Goal: Task Accomplishment & Management: Use online tool/utility

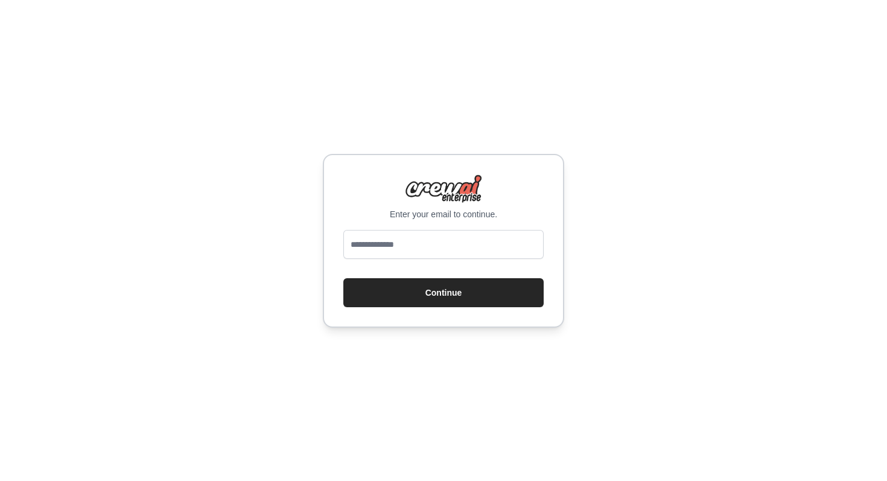
type input "**********"
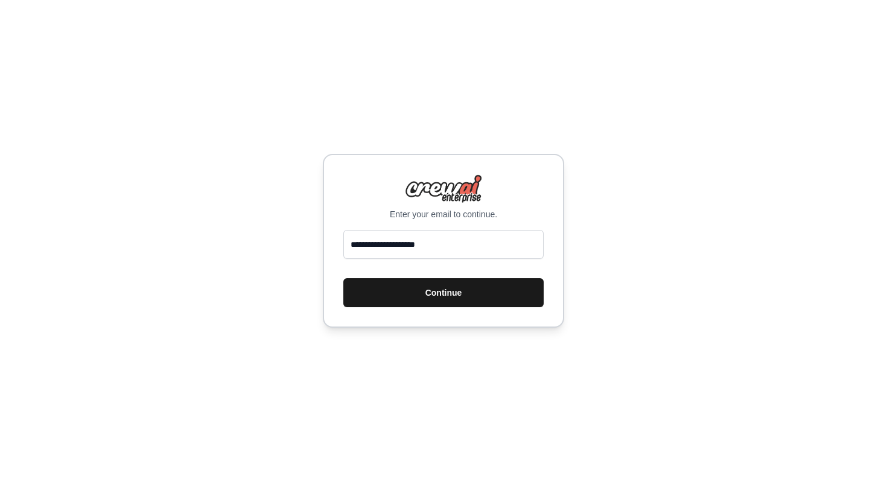
click at [441, 296] on button "Continue" at bounding box center [443, 292] width 200 height 29
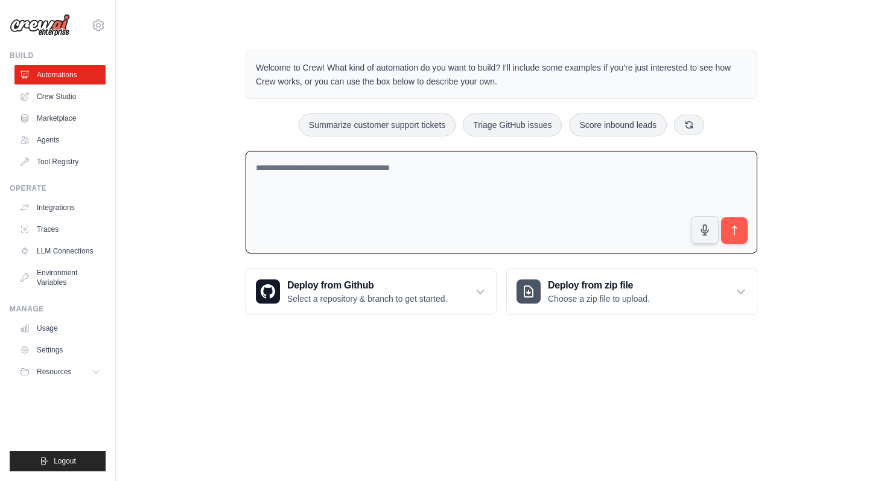
click at [246, 209] on textarea at bounding box center [502, 202] width 512 height 103
click at [361, 204] on textarea at bounding box center [502, 202] width 512 height 103
paste textarea "**********"
type textarea "**********"
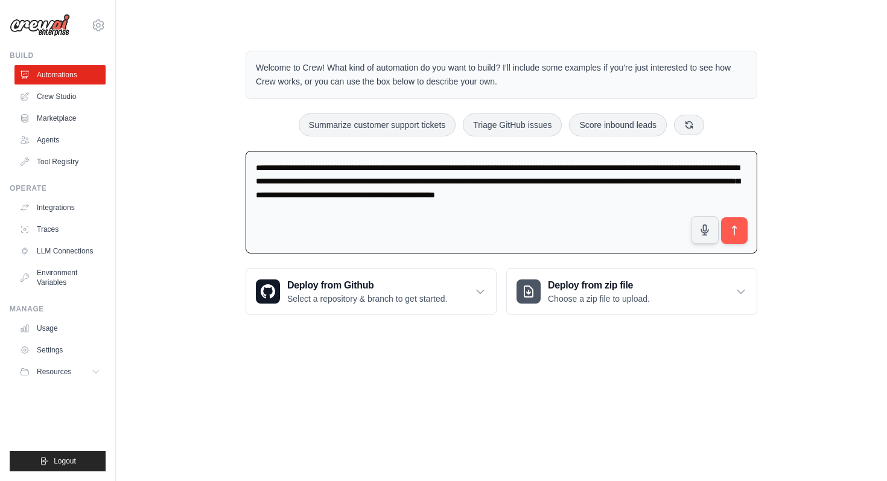
drag, startPoint x: 367, startPoint y: 215, endPoint x: 240, endPoint y: 172, distance: 134.3
click at [240, 171] on div "Welcome to Crew! What kind of automation do you want to build? I'll include som…" at bounding box center [501, 182] width 541 height 303
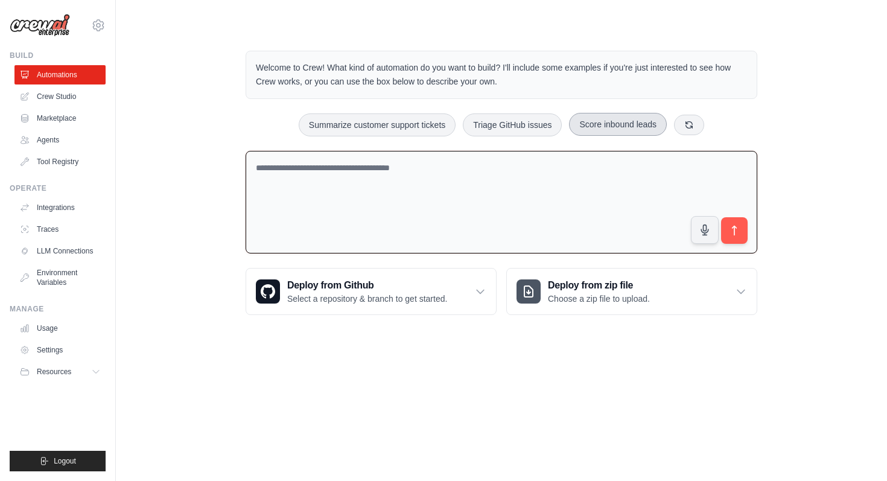
click at [622, 123] on button "Score inbound leads" at bounding box center [618, 124] width 98 height 23
type textarea "**********"
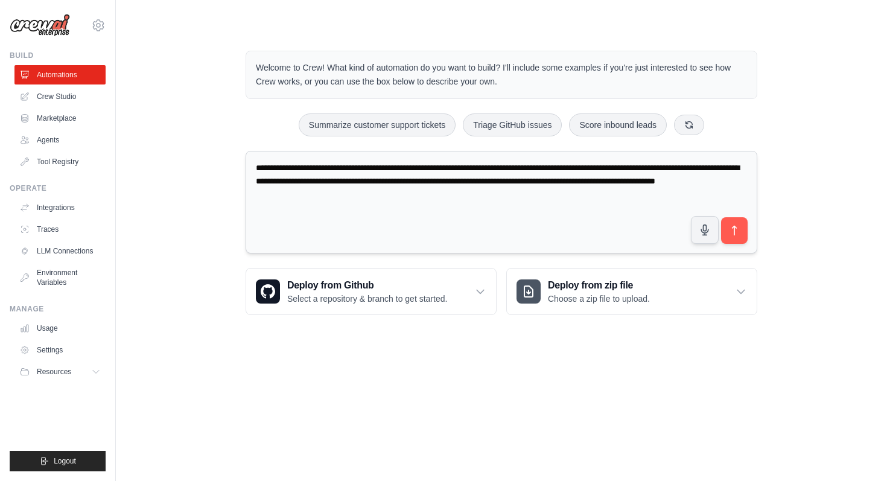
drag, startPoint x: 329, startPoint y: 168, endPoint x: 478, endPoint y: 191, distance: 151.4
click at [481, 192] on textarea "**********" at bounding box center [502, 202] width 512 height 103
click at [478, 191] on textarea "**********" at bounding box center [502, 202] width 512 height 103
click at [737, 233] on icon "submit" at bounding box center [734, 230] width 13 height 13
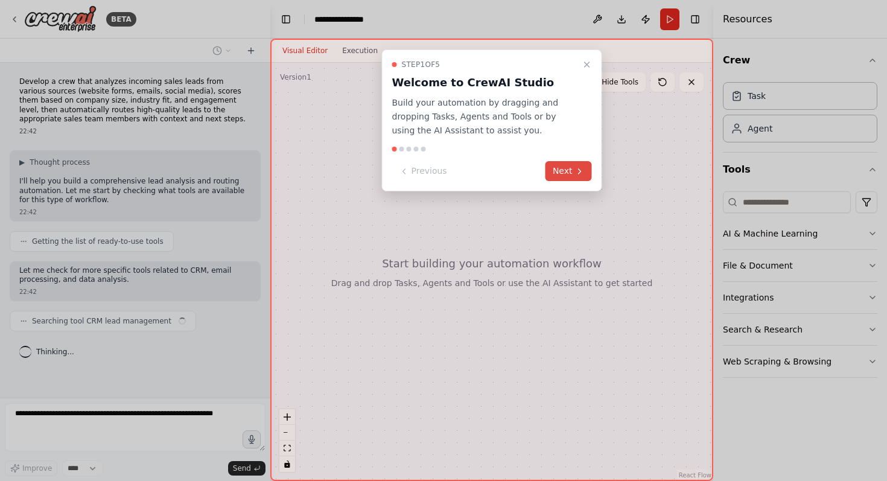
click at [579, 172] on icon at bounding box center [580, 171] width 2 height 5
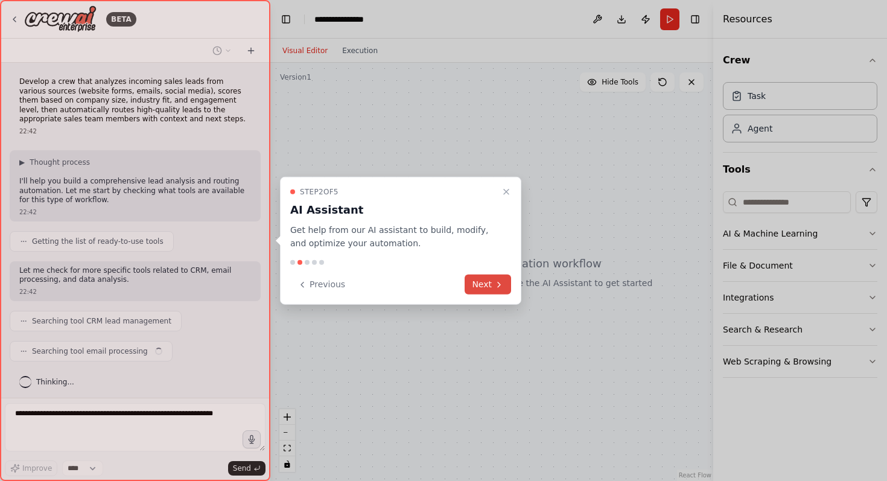
scroll to position [4, 0]
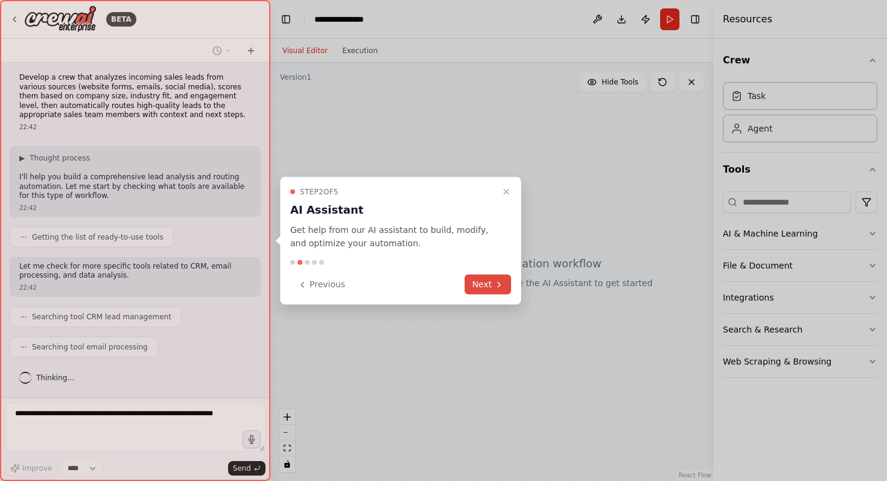
click at [487, 278] on button "Next" at bounding box center [488, 285] width 46 height 20
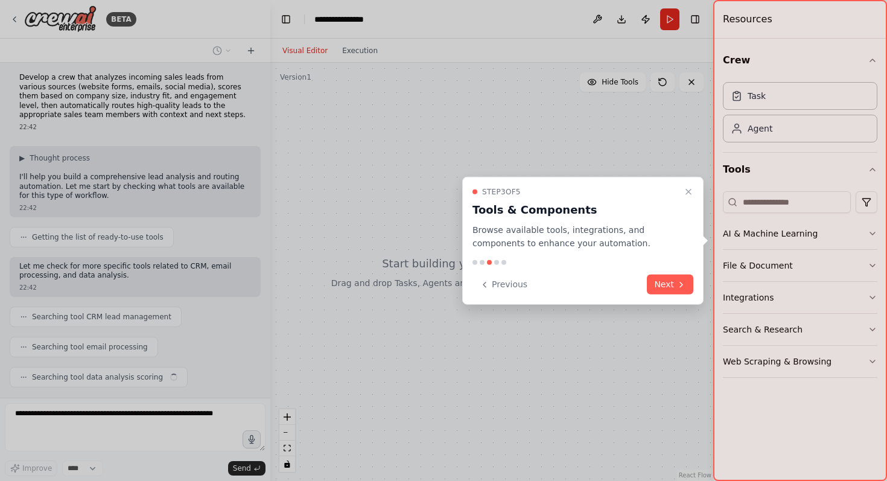
scroll to position [34, 0]
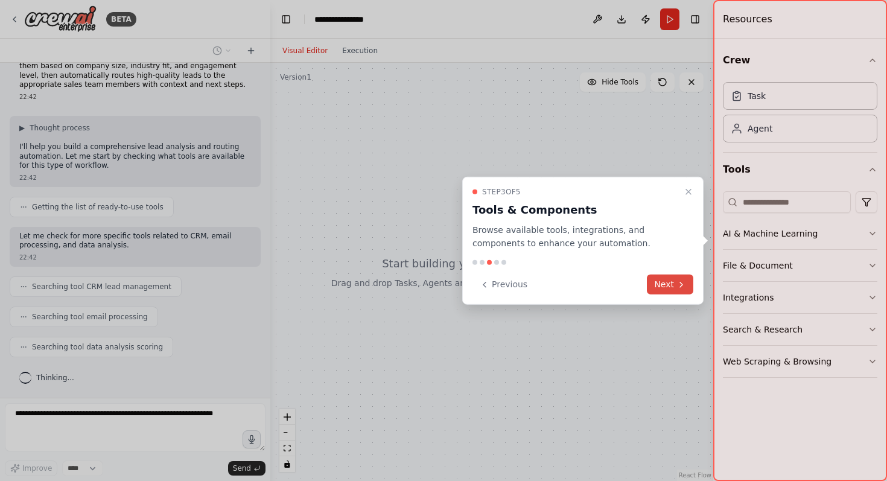
click at [670, 280] on button "Next" at bounding box center [670, 285] width 46 height 20
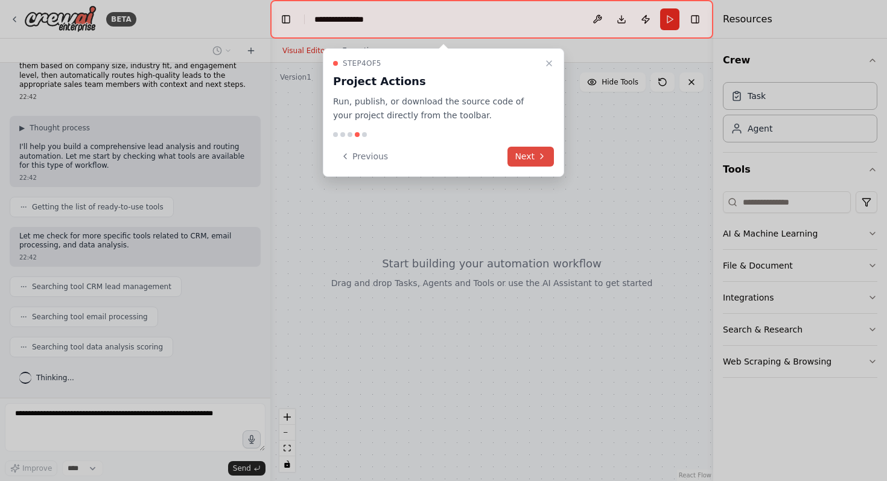
click at [537, 153] on icon at bounding box center [542, 156] width 10 height 10
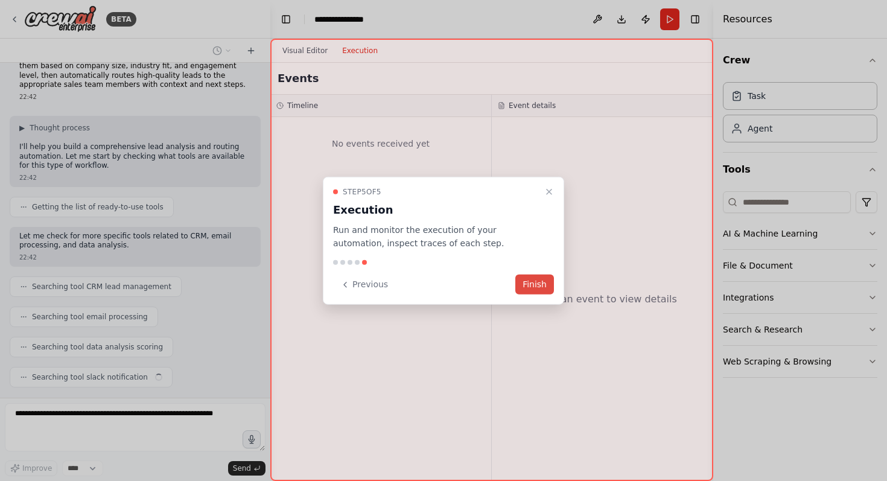
scroll to position [65, 0]
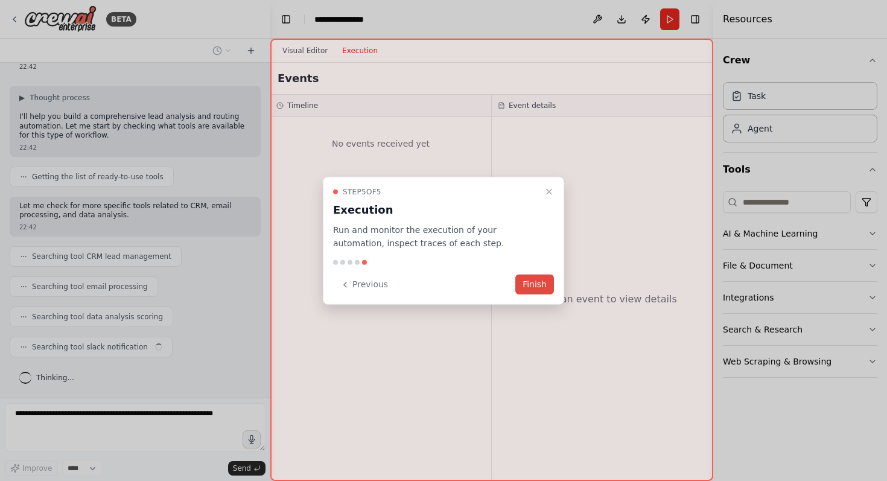
click at [531, 285] on button "Finish" at bounding box center [534, 285] width 39 height 20
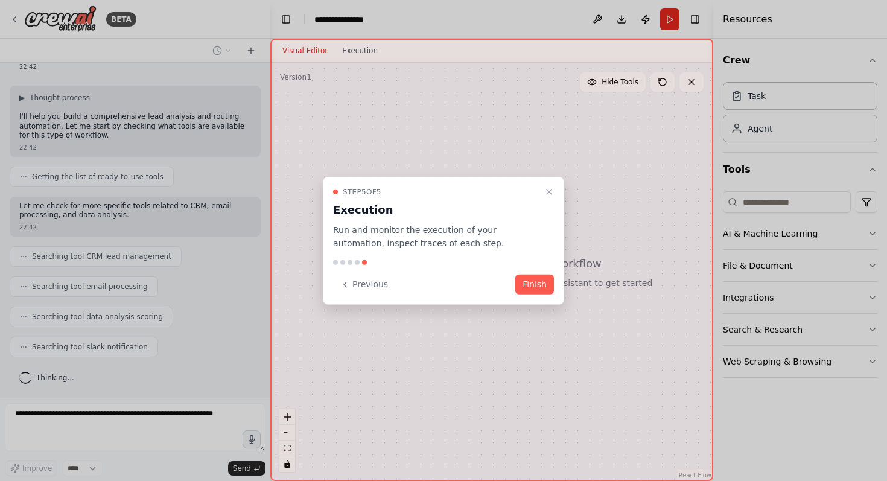
click at [531, 285] on button "Finish" at bounding box center [534, 285] width 39 height 20
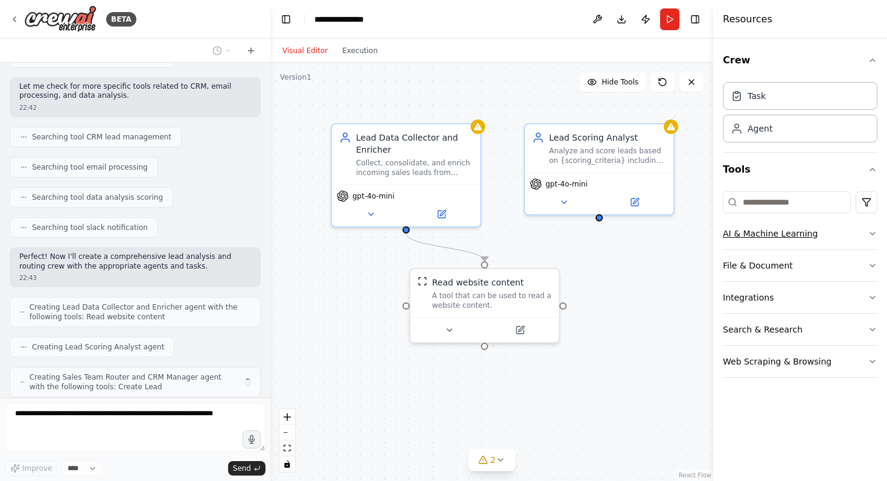
scroll to position [224, 0]
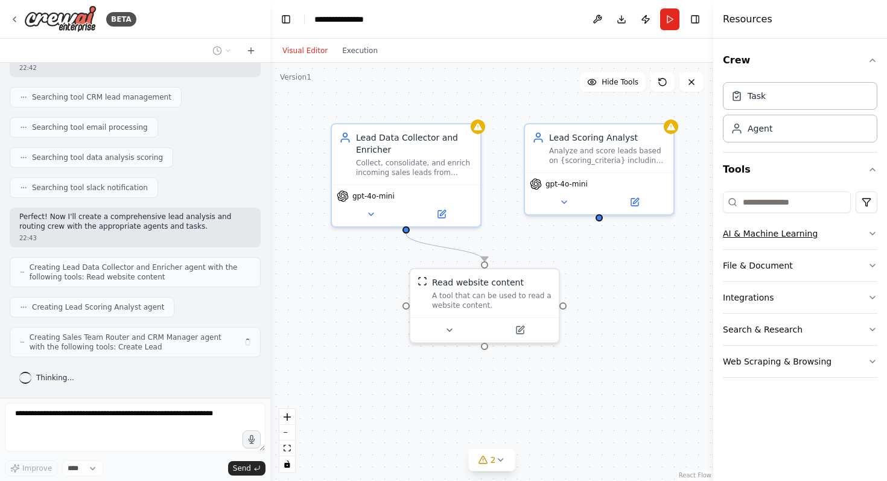
click at [873, 236] on icon "button" at bounding box center [873, 234] width 10 height 10
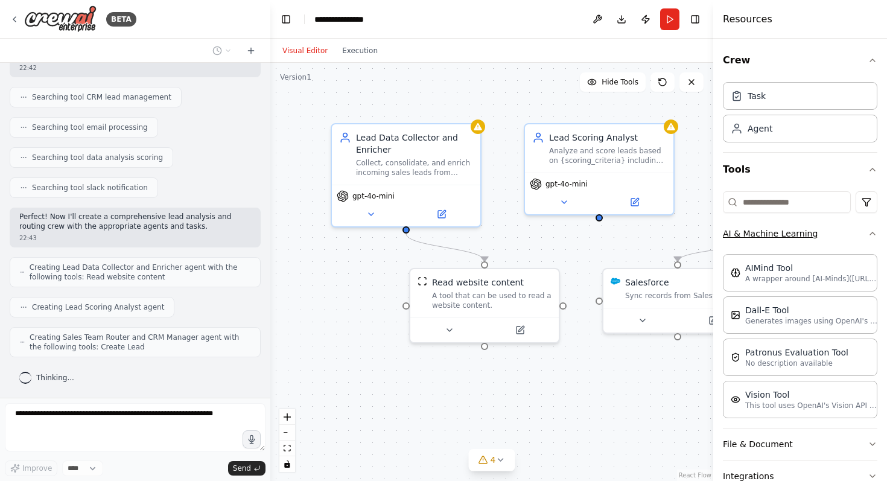
click at [873, 236] on icon "button" at bounding box center [873, 234] width 10 height 10
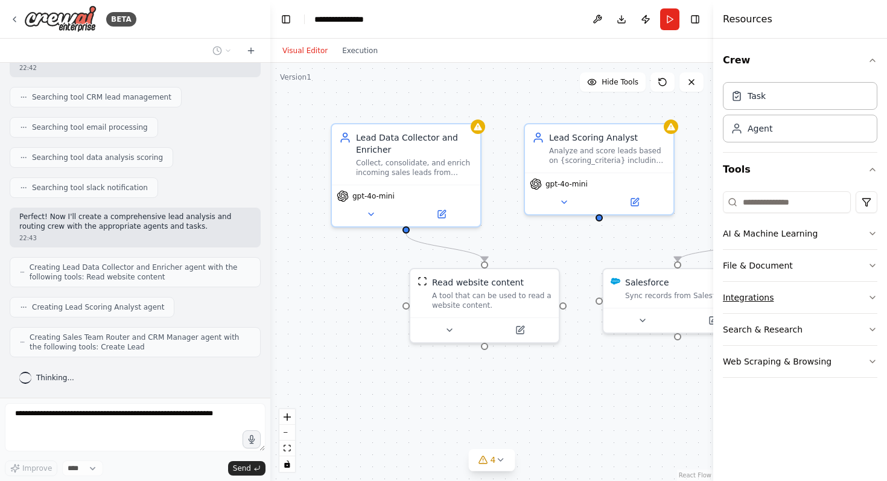
click at [871, 297] on icon "button" at bounding box center [872, 297] width 5 height 2
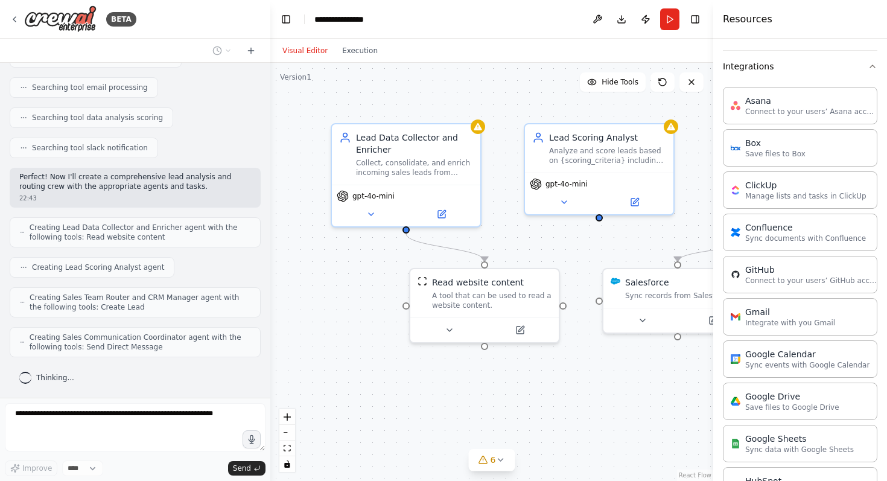
scroll to position [0, 0]
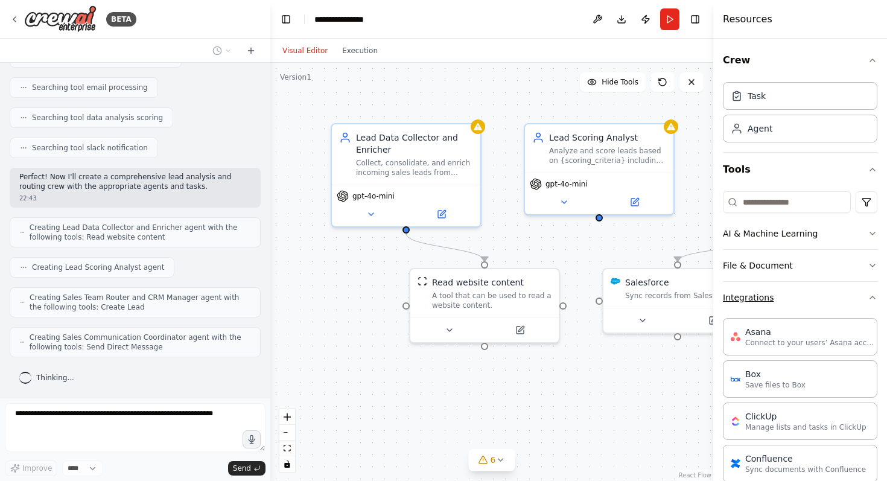
click at [863, 308] on button "Integrations" at bounding box center [800, 297] width 154 height 31
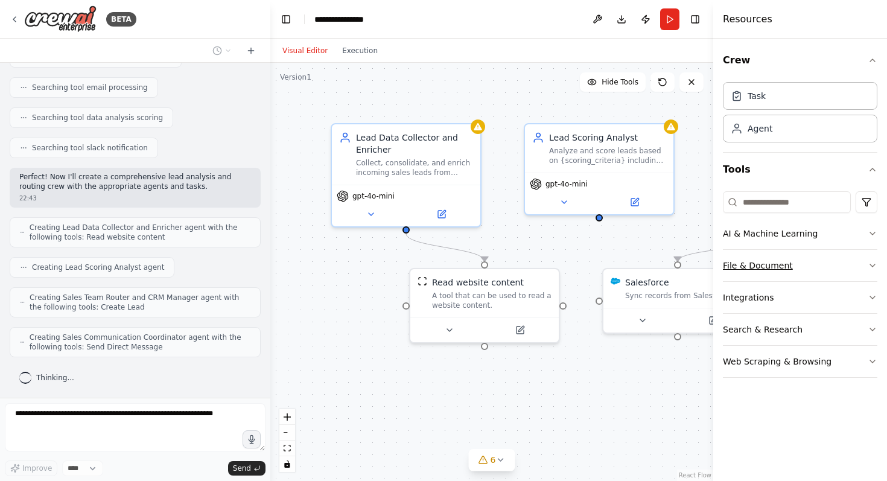
click at [866, 271] on button "File & Document" at bounding box center [800, 265] width 154 height 31
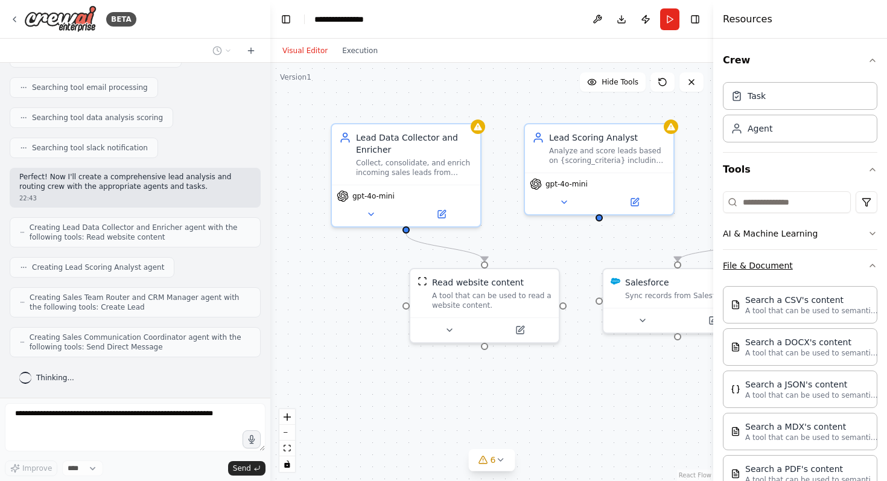
click at [866, 271] on button "File & Document" at bounding box center [800, 265] width 154 height 31
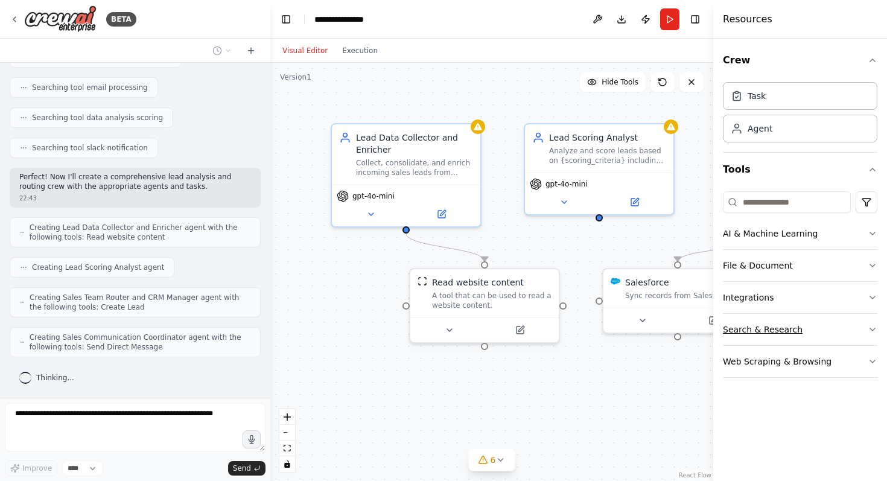
click at [866, 332] on button "Search & Research" at bounding box center [800, 329] width 154 height 31
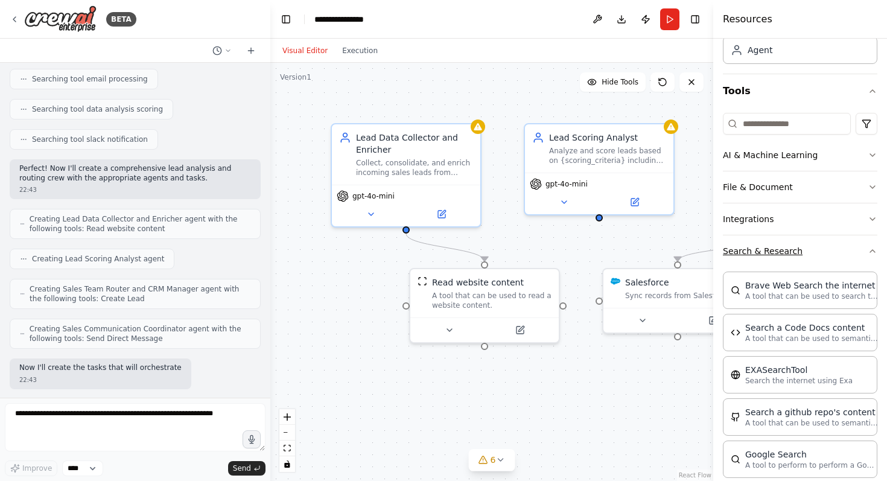
scroll to position [343, 0]
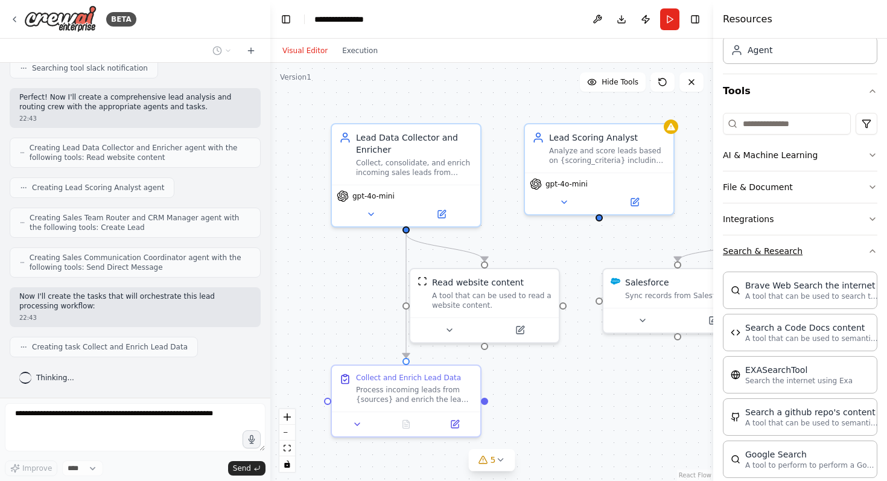
click at [857, 256] on button "Search & Research" at bounding box center [800, 250] width 154 height 31
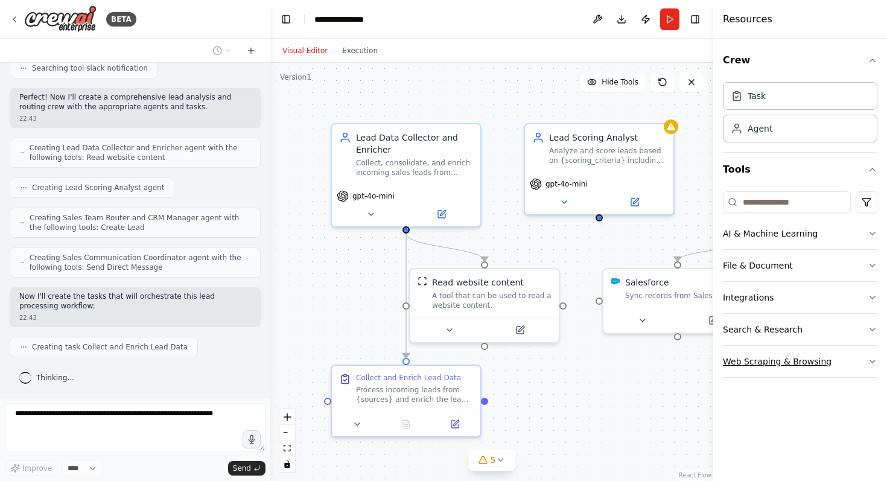
click at [858, 372] on button "Web Scraping & Browsing" at bounding box center [800, 361] width 154 height 31
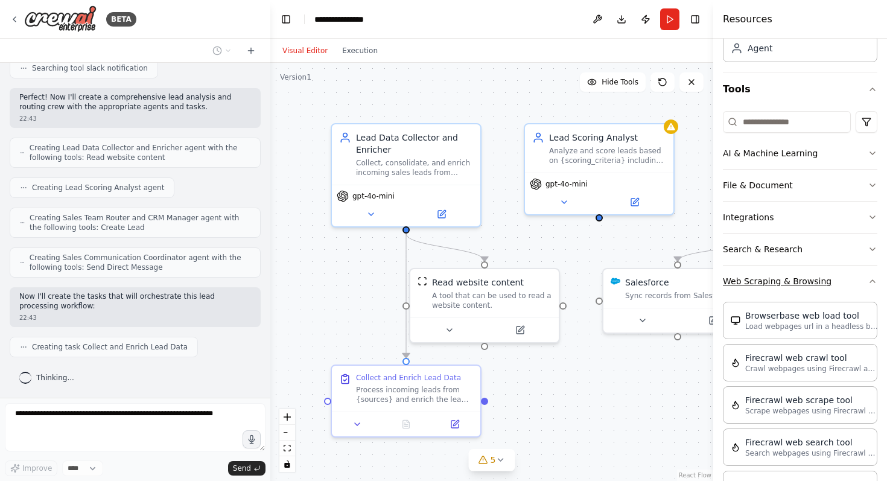
scroll to position [88, 0]
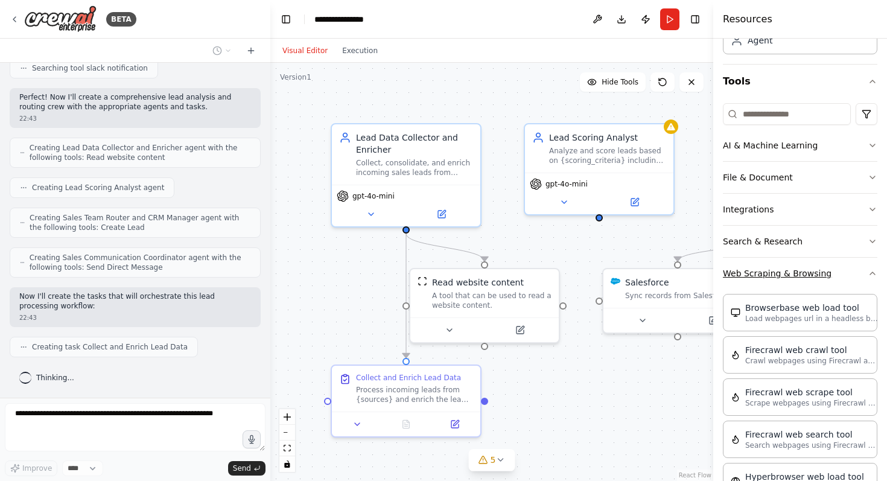
click at [856, 286] on button "Web Scraping & Browsing" at bounding box center [800, 273] width 154 height 31
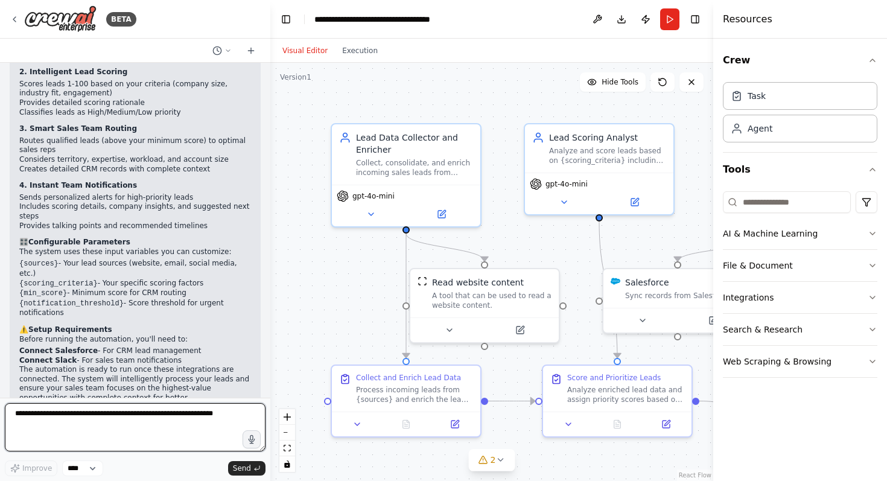
scroll to position [956, 0]
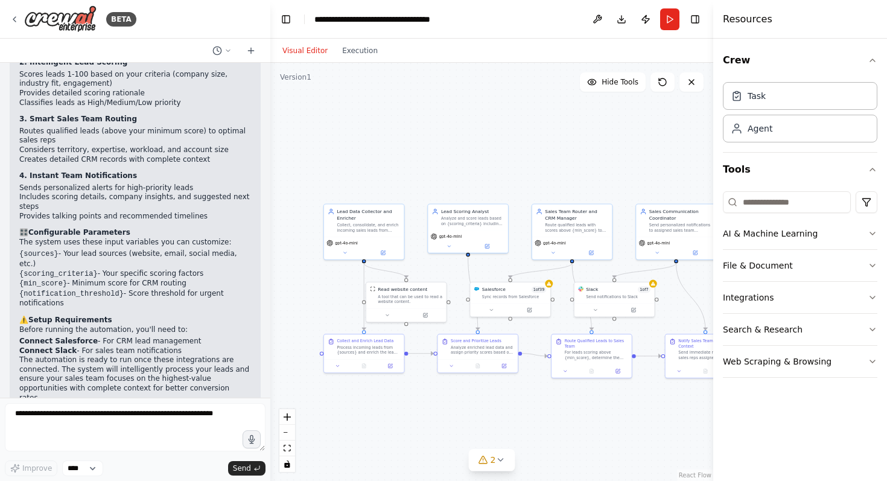
drag, startPoint x: 553, startPoint y: 439, endPoint x: 516, endPoint y: 416, distance: 43.4
click at [515, 416] on div ".deletable-edge-delete-btn { width: 20px; height: 20px; border: 0px solid #ffff…" at bounding box center [491, 272] width 443 height 418
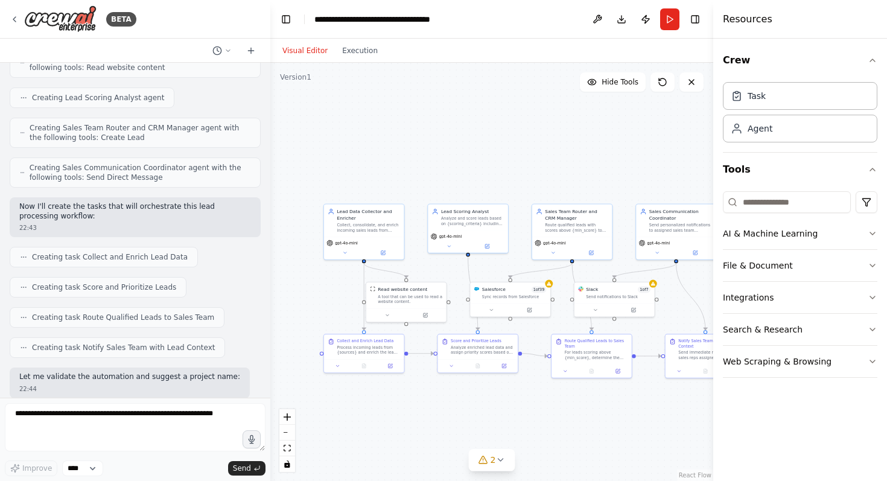
scroll to position [0, 0]
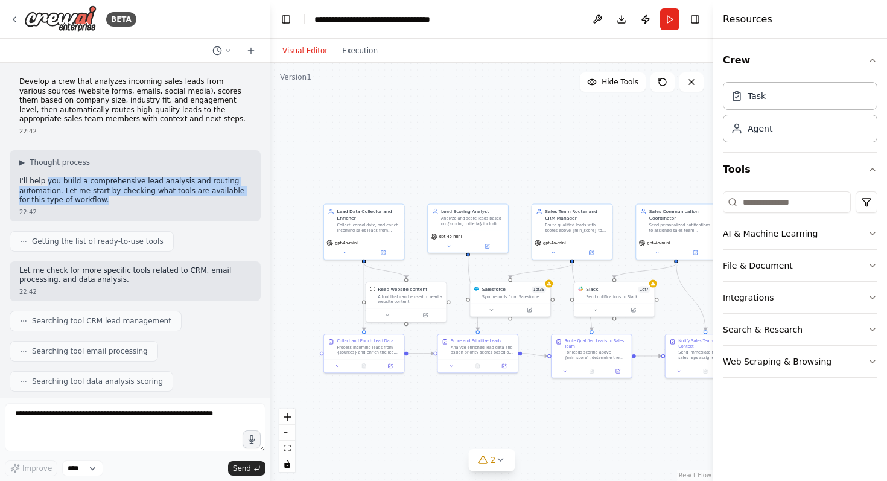
drag, startPoint x: 46, startPoint y: 183, endPoint x: 97, endPoint y: 200, distance: 53.0
click at [97, 200] on p "I'll help you build a comprehensive lead analysis and routing automation. Let m…" at bounding box center [135, 191] width 232 height 28
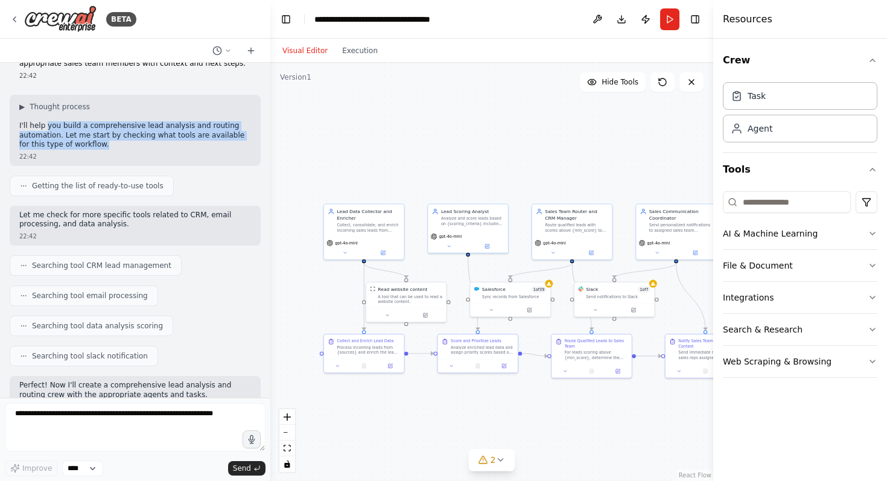
scroll to position [56, 0]
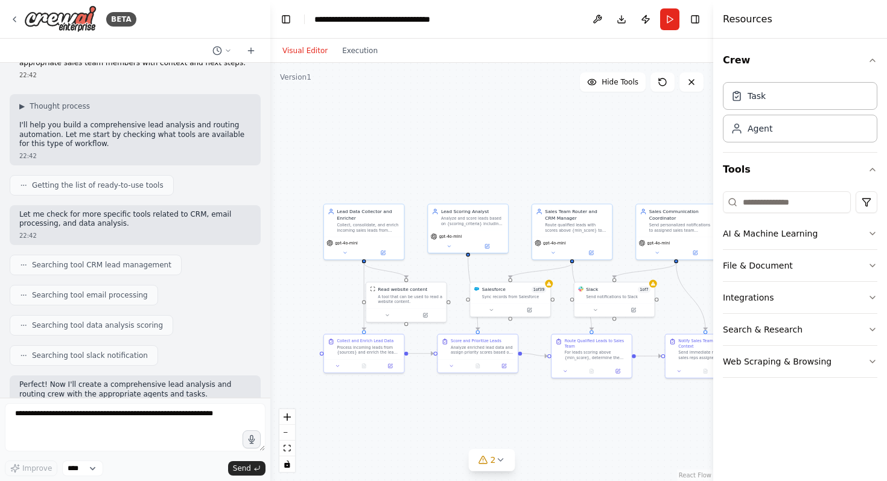
drag, startPoint x: 16, startPoint y: 214, endPoint x: 71, endPoint y: 214, distance: 54.9
click at [28, 214] on div "Let me check for more specific tools related to CRM, email processing, and data…" at bounding box center [135, 225] width 251 height 40
click at [126, 226] on p "Let me check for more specific tools related to CRM, email processing, and data…" at bounding box center [135, 219] width 232 height 19
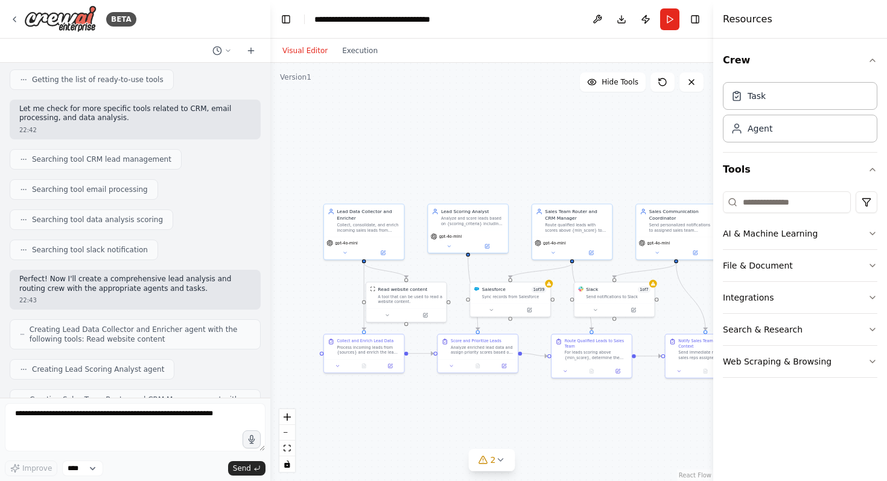
scroll to position [173, 0]
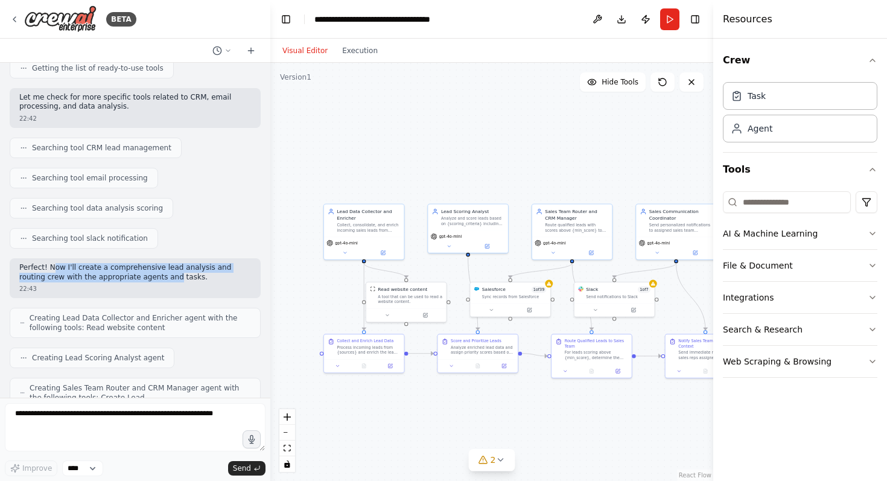
drag, startPoint x: 53, startPoint y: 268, endPoint x: 145, endPoint y: 280, distance: 92.5
click at [145, 280] on p "Perfect! Now I'll create a comprehensive lead analysis and routing crew with th…" at bounding box center [135, 272] width 232 height 19
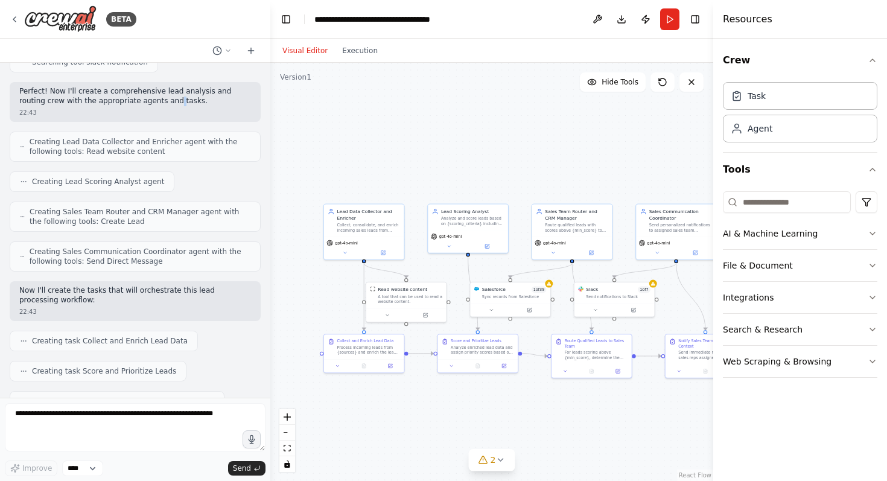
scroll to position [358, 0]
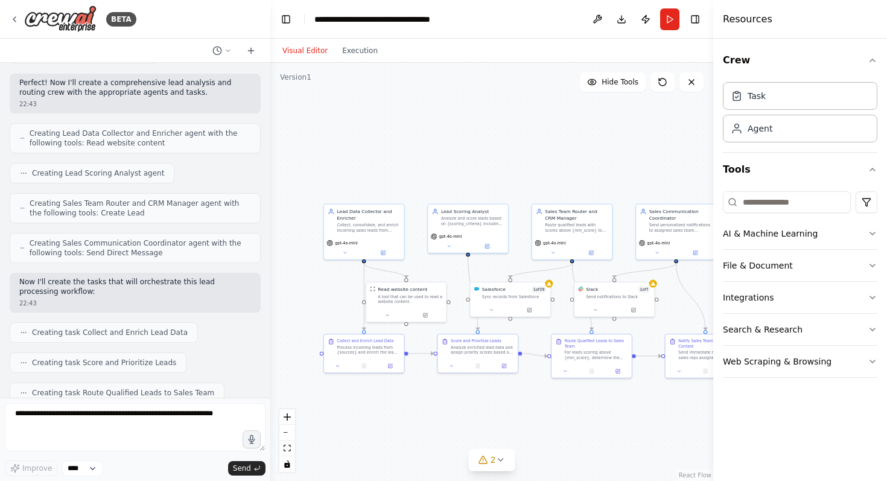
drag, startPoint x: 22, startPoint y: 288, endPoint x: 126, endPoint y: 294, distance: 104.5
click at [126, 294] on p "Now I'll create the tasks that will orchestrate this lead processing workflow:" at bounding box center [135, 287] width 232 height 19
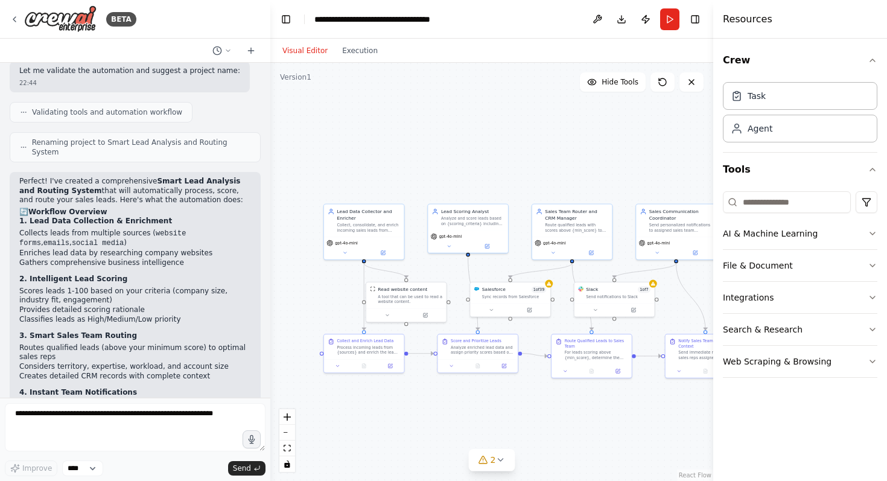
scroll to position [740, 0]
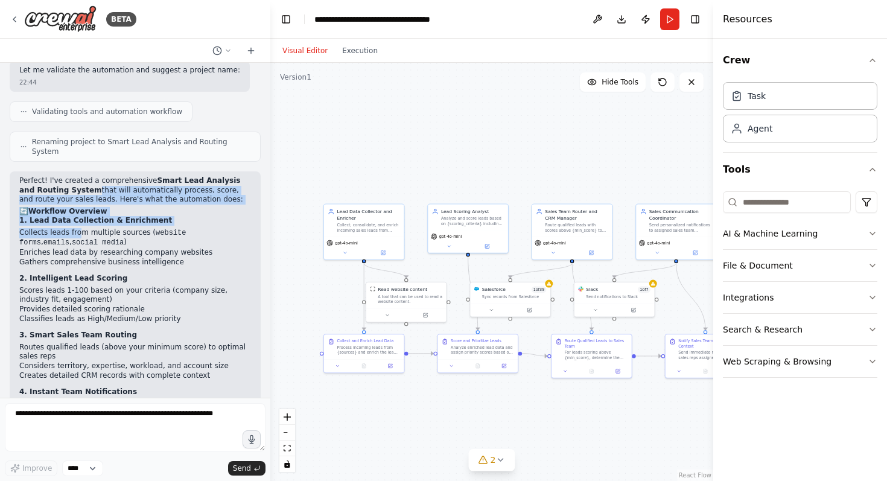
drag, startPoint x: 75, startPoint y: 180, endPoint x: 78, endPoint y: 218, distance: 38.7
click at [78, 219] on div "Perfect! I've created a comprehensive Smart Lead Analysis and Routing System th…" at bounding box center [135, 397] width 232 height 442
click at [78, 228] on li "Collects leads from multiple sources ( website forms , emails , social media )" at bounding box center [135, 238] width 232 height 20
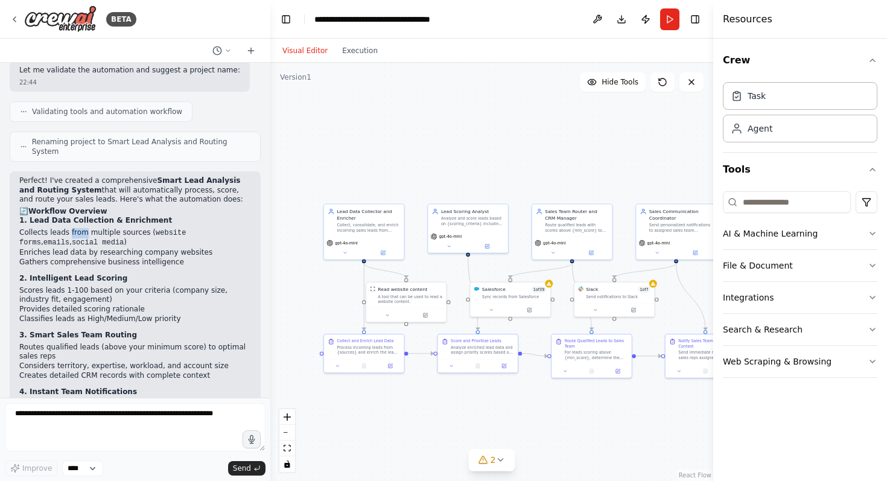
click at [78, 228] on li "Collects leads from multiple sources ( website forms , emails , social media )" at bounding box center [135, 238] width 232 height 20
click at [100, 216] on strong "1. Lead Data Collection & Enrichment" at bounding box center [95, 220] width 153 height 8
drag, startPoint x: 47, startPoint y: 222, endPoint x: 59, endPoint y: 237, distance: 18.9
click at [59, 237] on li "Collects leads from multiple sources ( website forms , emails , social media )" at bounding box center [135, 238] width 232 height 20
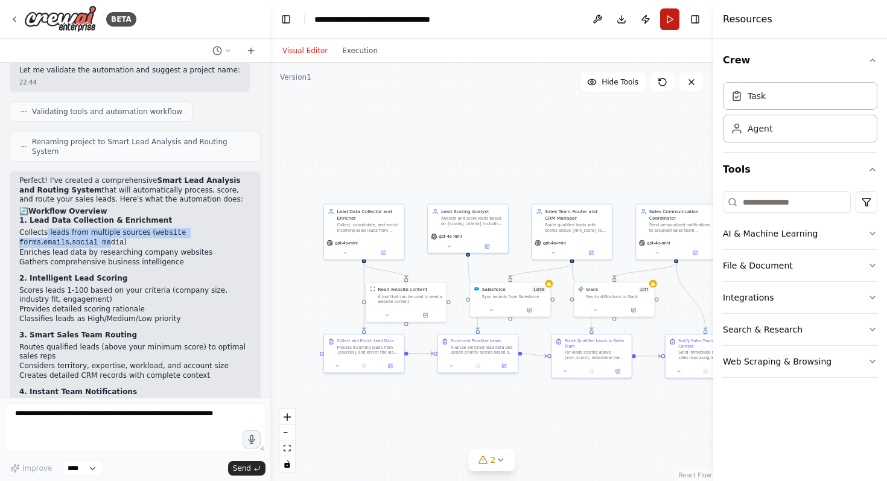
click at [662, 21] on button "Run" at bounding box center [669, 19] width 19 height 22
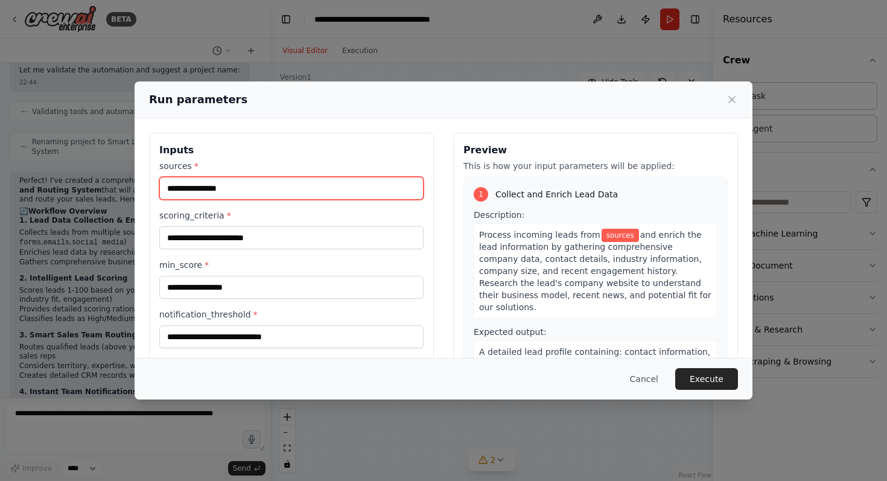
click at [306, 192] on input "sources *" at bounding box center [291, 188] width 264 height 23
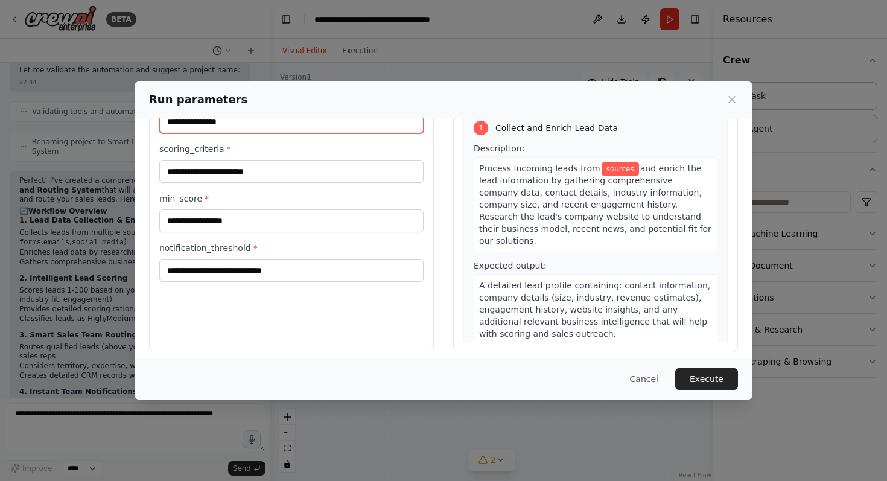
scroll to position [76, 0]
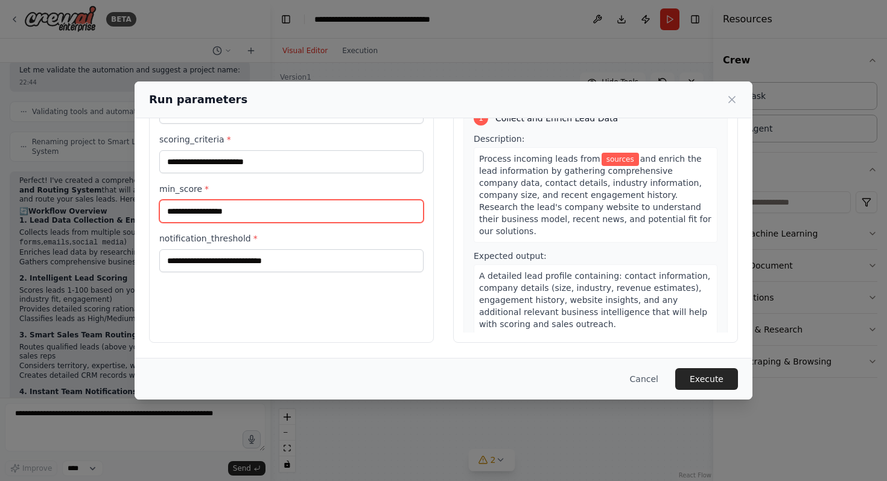
click at [341, 214] on input "min_score *" at bounding box center [291, 211] width 264 height 23
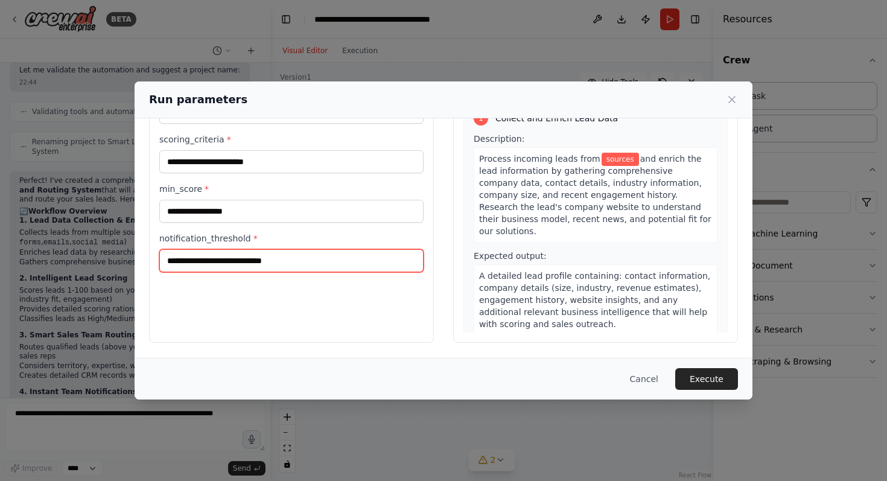
click at [345, 255] on input "notification_threshold *" at bounding box center [291, 260] width 264 height 23
click at [643, 375] on button "Cancel" at bounding box center [644, 379] width 48 height 22
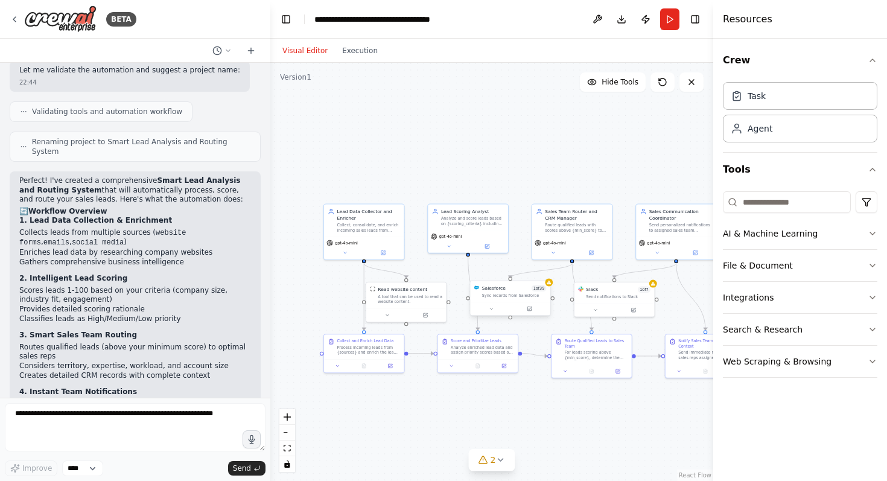
click at [547, 287] on div "Salesforce 1 of 39 Sync records from Salesforce" at bounding box center [510, 291] width 80 height 21
click at [492, 463] on span "2" at bounding box center [493, 460] width 5 height 12
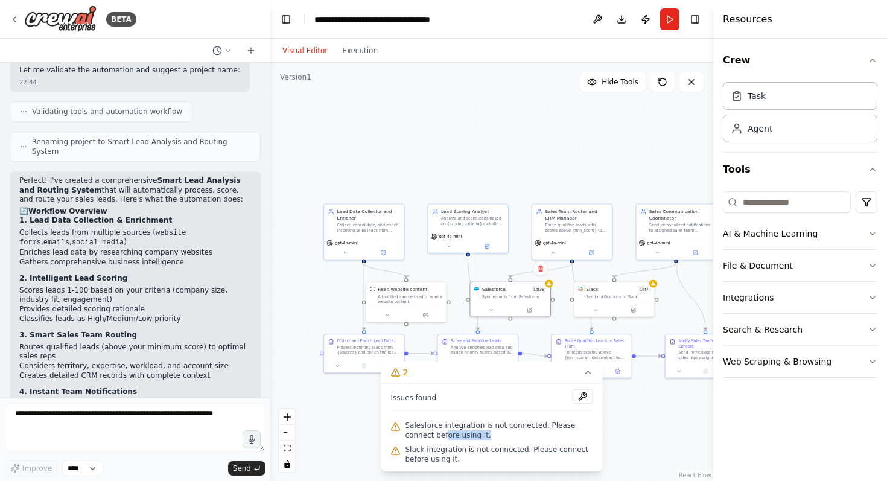
drag, startPoint x: 448, startPoint y: 430, endPoint x: 512, endPoint y: 437, distance: 64.3
click at [512, 437] on span "Salesforce integration is not connected. Please connect before using it." at bounding box center [499, 430] width 188 height 19
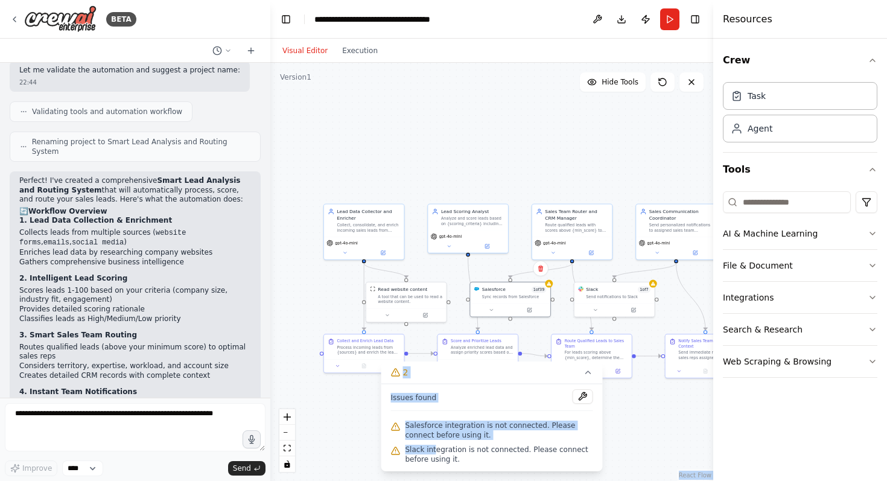
drag, startPoint x: 433, startPoint y: 445, endPoint x: 477, endPoint y: 469, distance: 50.2
click at [478, 469] on div "Issues found Salesforce integration is not connected. Please connect before usi…" at bounding box center [491, 427] width 221 height 87
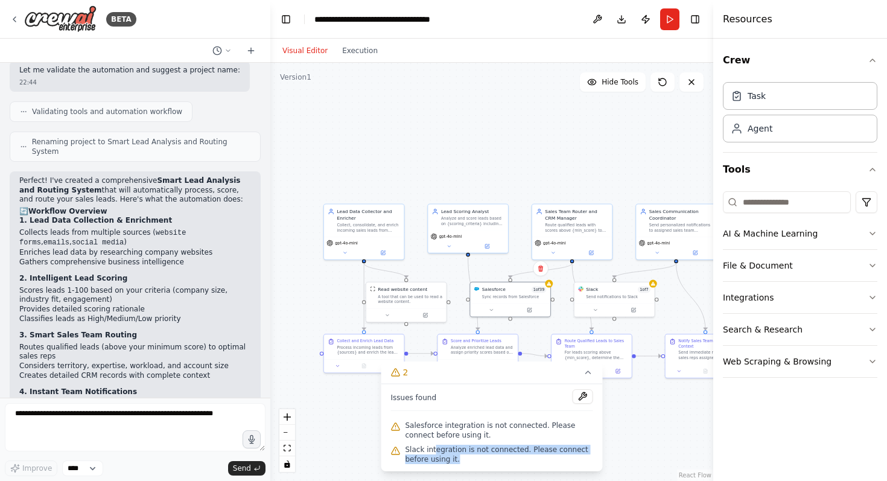
click at [477, 469] on div "Issues found Salesforce integration is not connected. Please connect before usi…" at bounding box center [491, 427] width 221 height 87
click at [585, 397] on button at bounding box center [583, 396] width 21 height 14
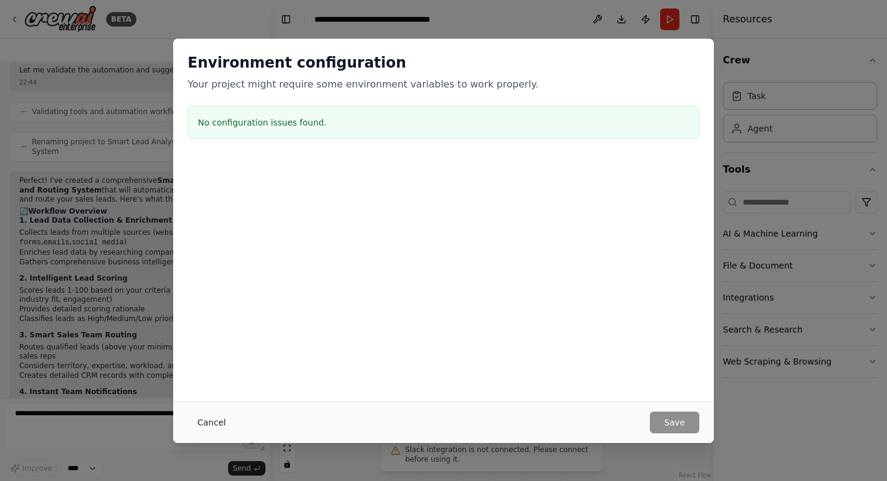
click at [217, 418] on button "Cancel" at bounding box center [212, 422] width 48 height 22
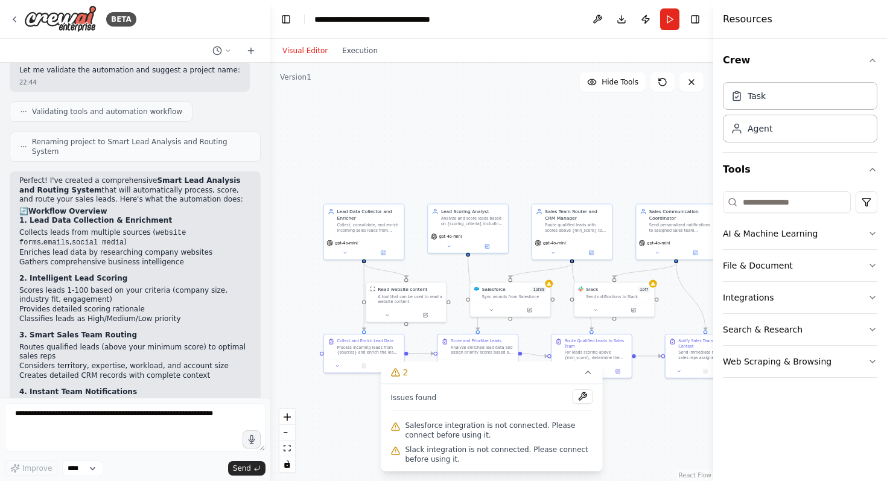
click at [616, 412] on div ".deletable-edge-delete-btn { width: 20px; height: 20px; border: 0px solid #ffff…" at bounding box center [491, 272] width 443 height 418
click at [545, 290] on span "1 of 39" at bounding box center [538, 288] width 15 height 7
click at [533, 311] on button at bounding box center [532, 309] width 37 height 8
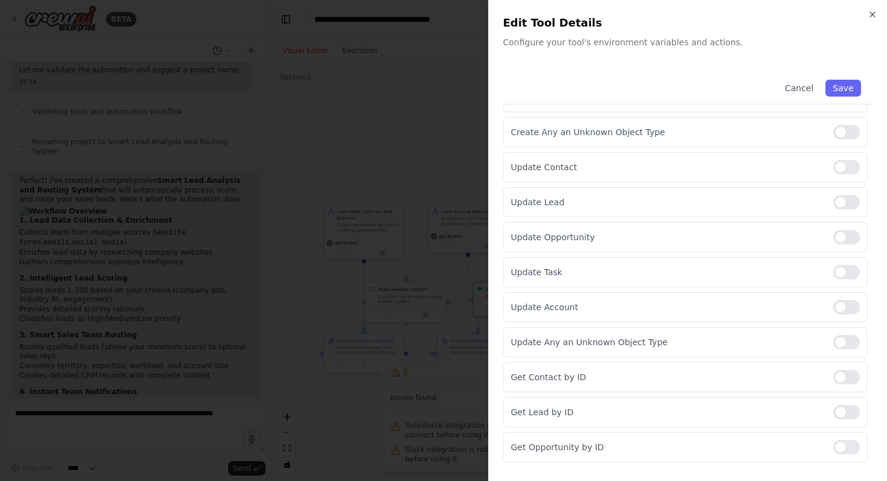
scroll to position [0, 0]
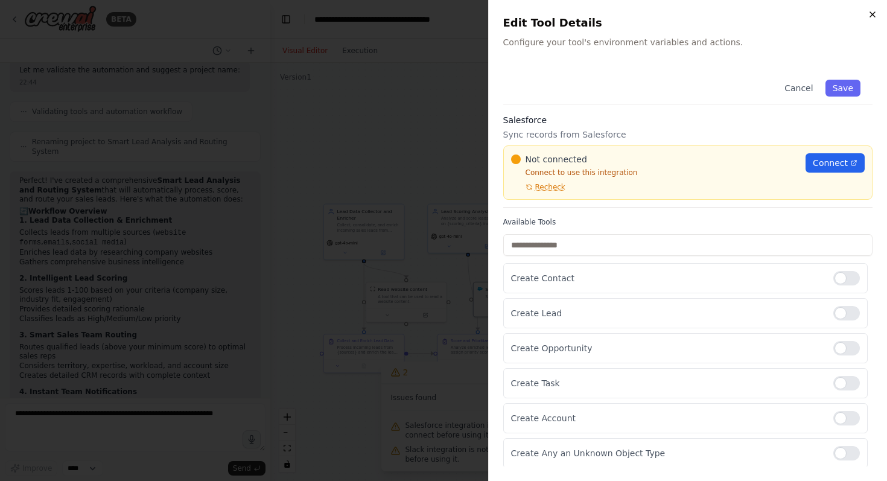
click at [869, 12] on icon "button" at bounding box center [873, 15] width 10 height 10
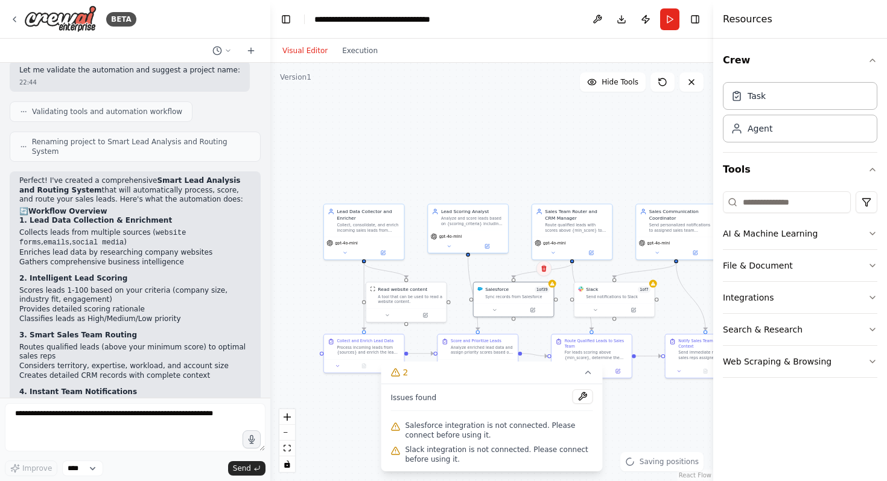
click at [544, 269] on icon at bounding box center [543, 268] width 5 height 7
click at [515, 291] on div "Salesforce 1 of 39" at bounding box center [517, 288] width 65 height 7
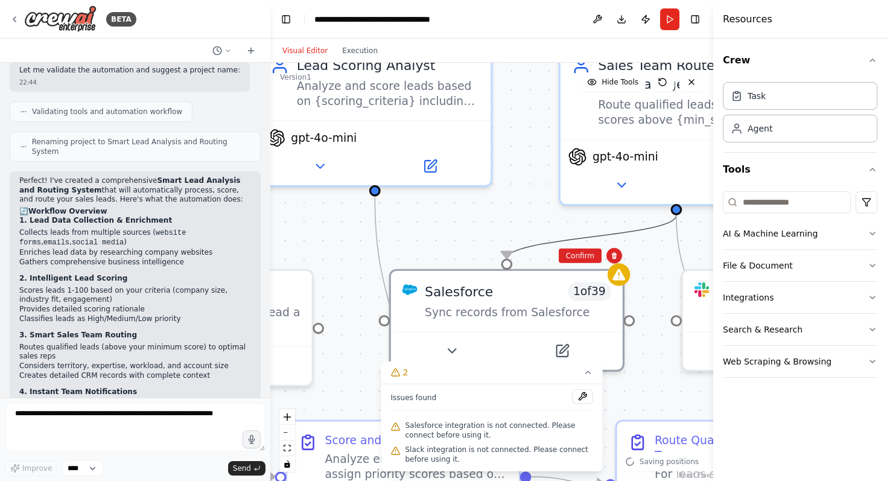
click at [532, 247] on icon "Edge from 26f8f78e-0ee4-4dd7-b347-50f1a0d289e2 to a42c942c-85fb-435e-9d91-c3bf3…" at bounding box center [592, 236] width 170 height 43
click at [589, 233] on icon at bounding box center [591, 237] width 14 height 16
click at [597, 236] on icon at bounding box center [591, 237] width 14 height 16
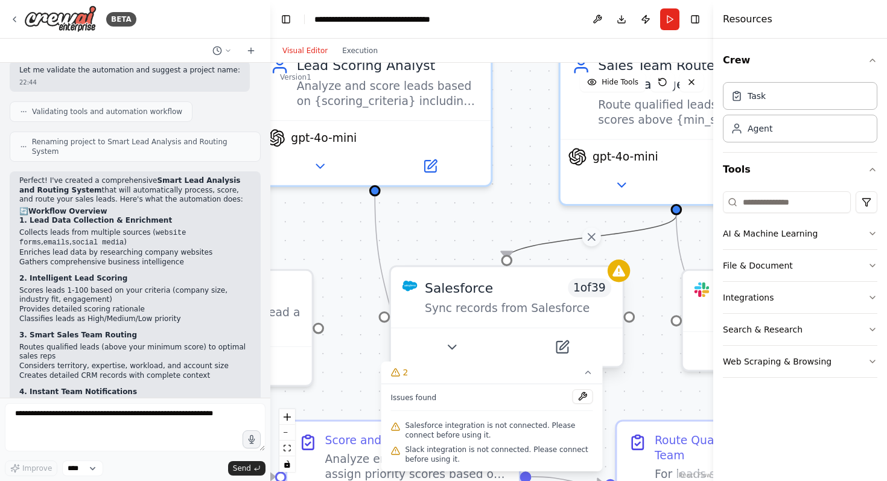
click at [568, 291] on span "1 of 39" at bounding box center [590, 287] width 44 height 19
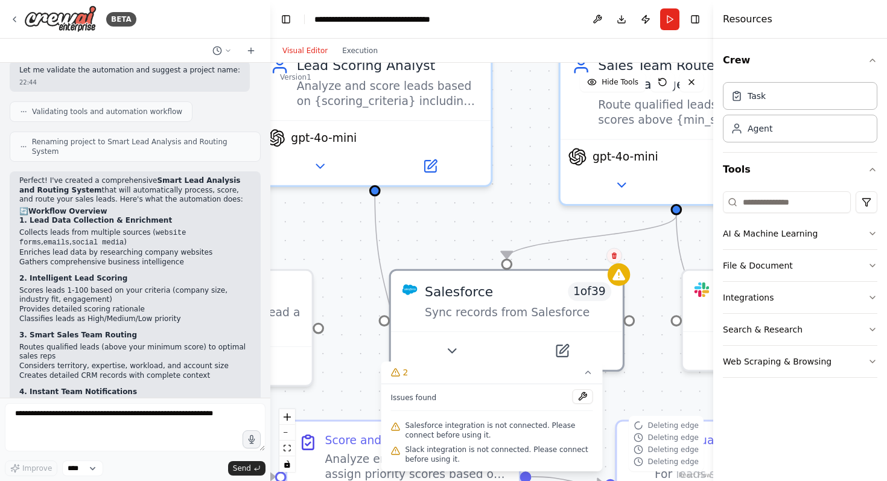
click at [614, 256] on icon at bounding box center [614, 255] width 7 height 7
click at [583, 258] on button "Confirm" at bounding box center [580, 256] width 43 height 14
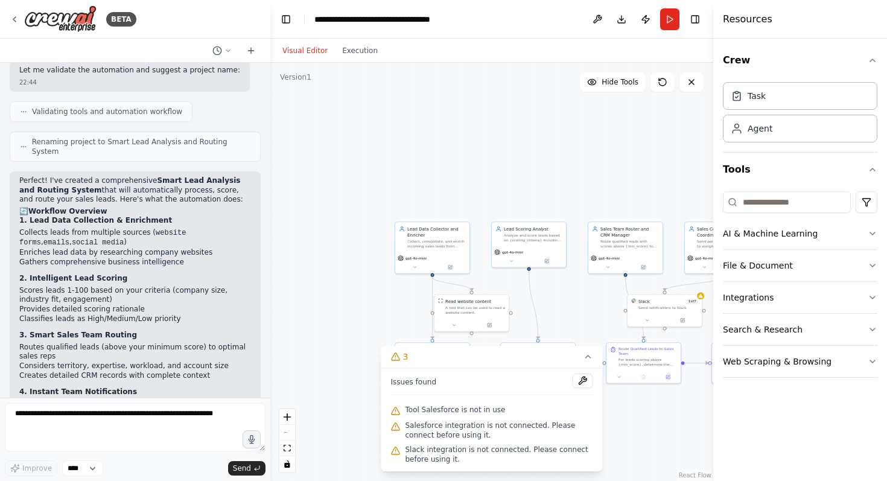
click at [550, 294] on div ".deletable-edge-delete-btn { width: 20px; height: 20px; border: 0px solid #ffff…" at bounding box center [491, 272] width 443 height 418
click at [661, 302] on div "Slack 1 of 7" at bounding box center [668, 300] width 60 height 6
click at [695, 281] on icon at bounding box center [695, 281] width 5 height 7
click at [663, 273] on div "Confirm" at bounding box center [661, 280] width 43 height 15
click at [664, 276] on button "Confirm" at bounding box center [661, 280] width 43 height 14
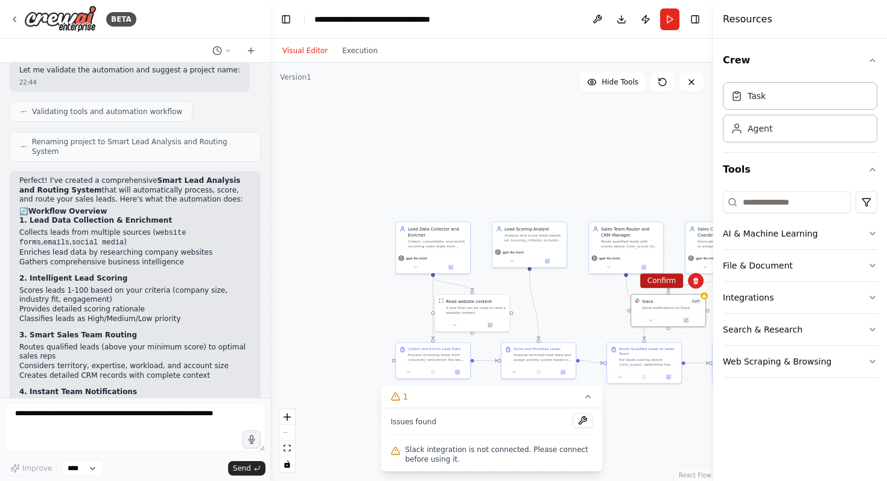
click at [671, 281] on button "Confirm" at bounding box center [661, 280] width 43 height 14
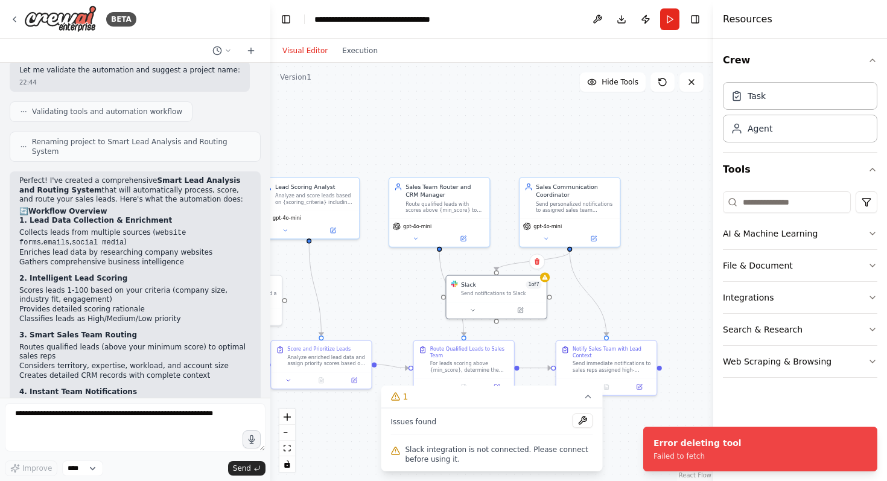
drag, startPoint x: 589, startPoint y: 326, endPoint x: 389, endPoint y: 319, distance: 199.9
click at [389, 319] on div ".deletable-edge-delete-btn { width: 20px; height: 20px; border: 0px solid #ffff…" at bounding box center [491, 272] width 443 height 418
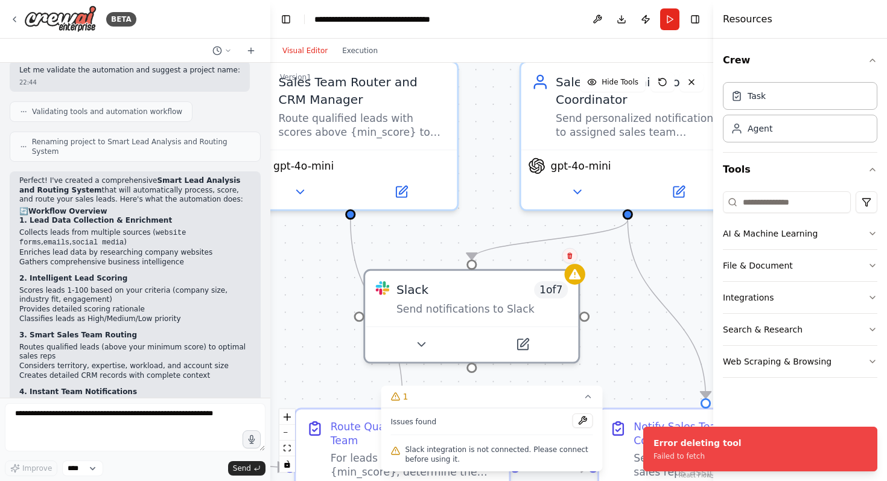
click at [568, 256] on icon at bounding box center [569, 255] width 7 height 7
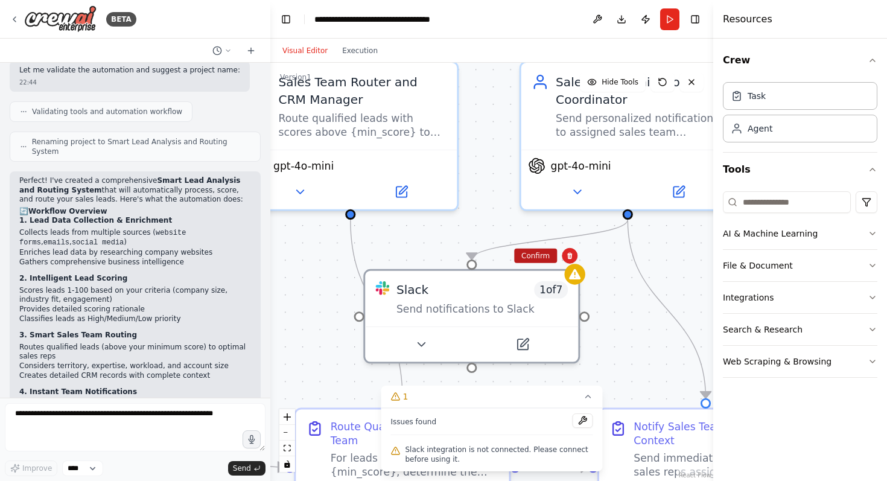
click at [540, 259] on button "Confirm" at bounding box center [535, 256] width 43 height 14
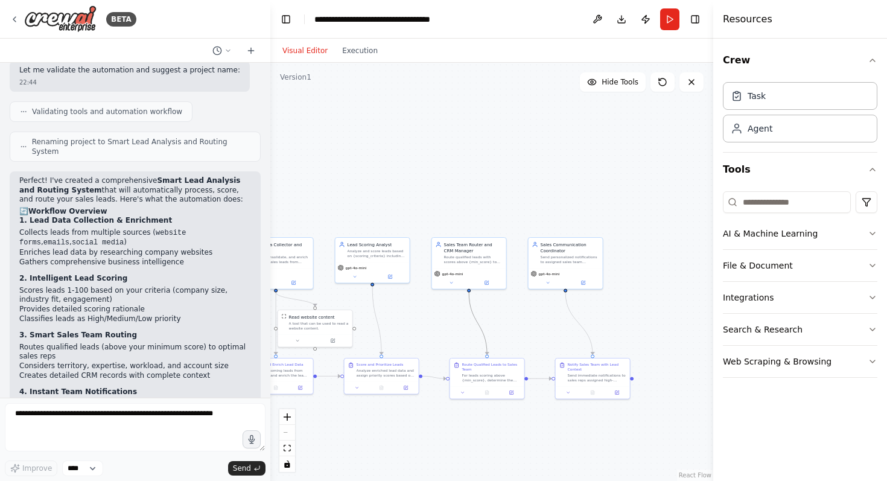
drag, startPoint x: 481, startPoint y: 324, endPoint x: 675, endPoint y: 319, distance: 193.7
click at [676, 319] on div ".deletable-edge-delete-btn { width: 20px; height: 20px; border: 0px solid #ffff…" at bounding box center [491, 272] width 443 height 418
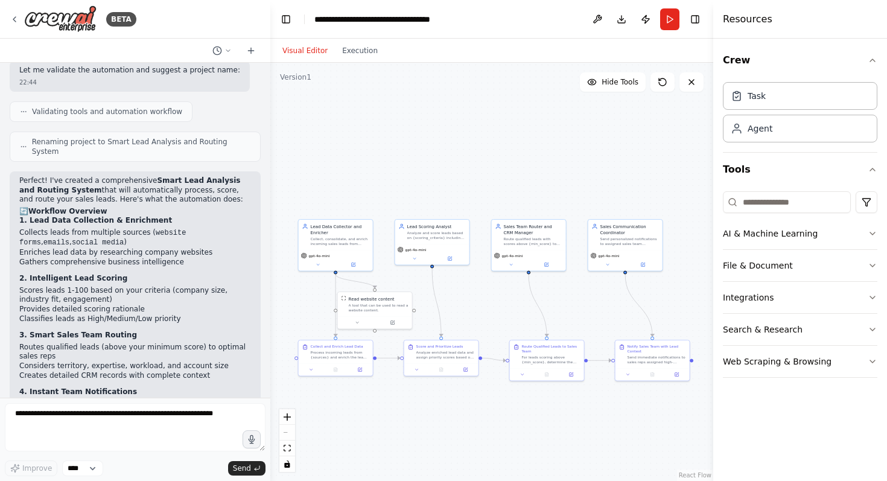
drag, startPoint x: 603, startPoint y: 318, endPoint x: 663, endPoint y: 300, distance: 62.4
click at [663, 300] on div ".deletable-edge-delete-btn { width: 20px; height: 20px; border: 0px solid #ffff…" at bounding box center [491, 272] width 443 height 418
click at [669, 29] on button "Run" at bounding box center [669, 19] width 19 height 22
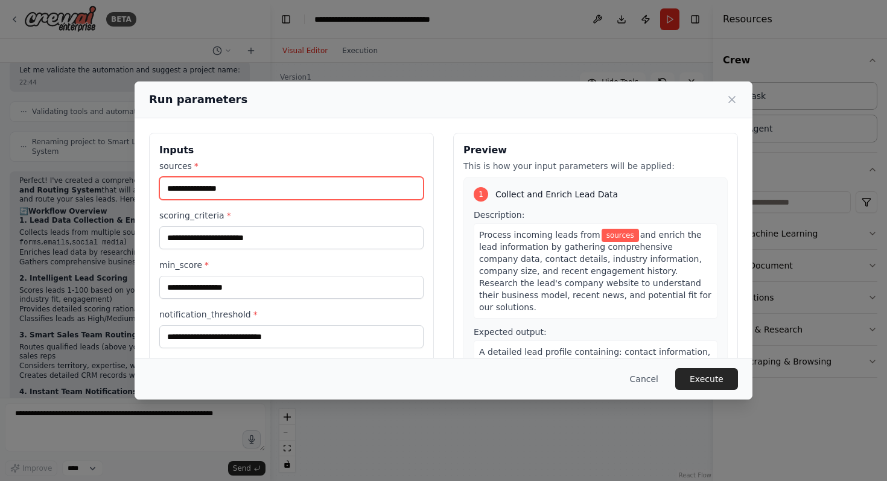
click at [291, 194] on input "sources *" at bounding box center [291, 188] width 264 height 23
paste input "**********"
type input "**********"
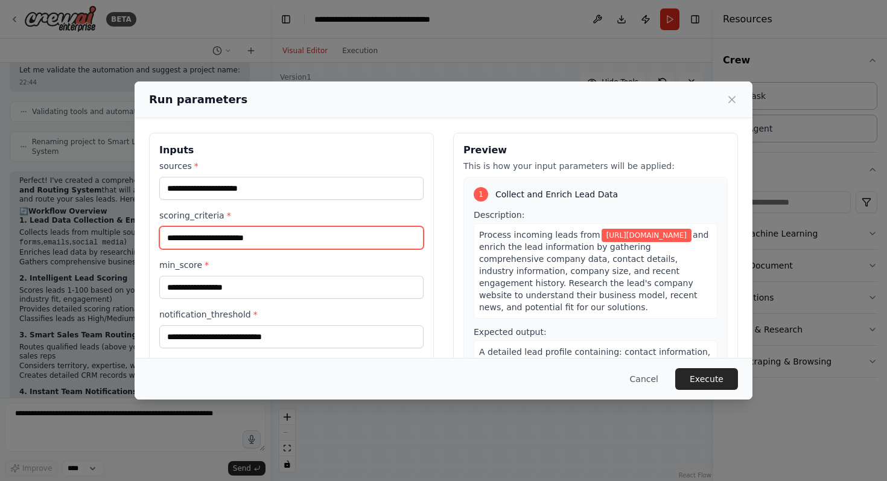
click at [275, 240] on input "scoring_criteria *" at bounding box center [291, 237] width 264 height 23
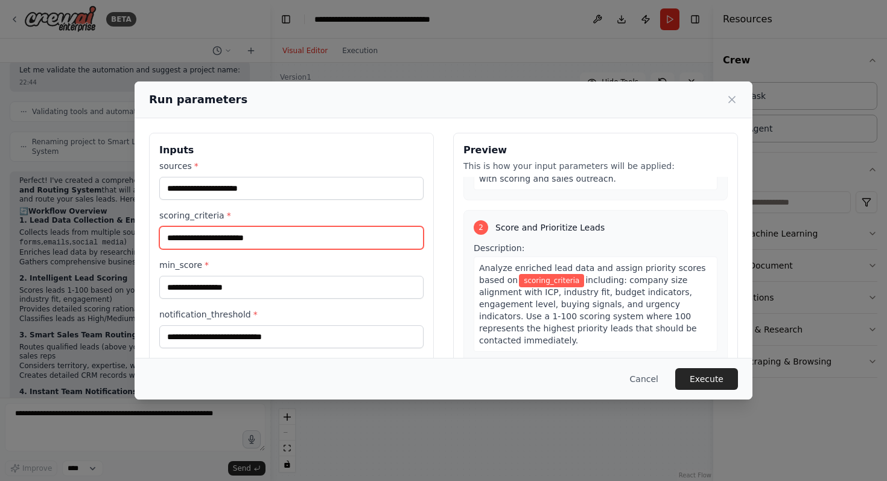
scroll to position [223, 0]
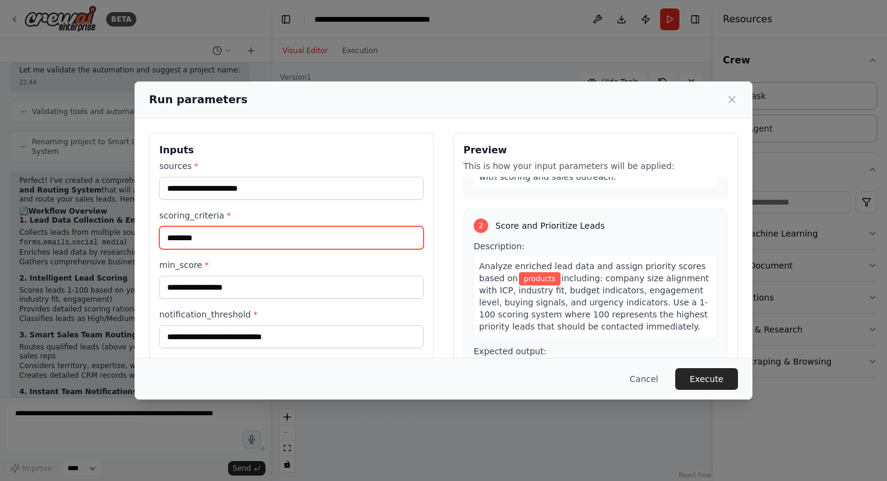
type input "********"
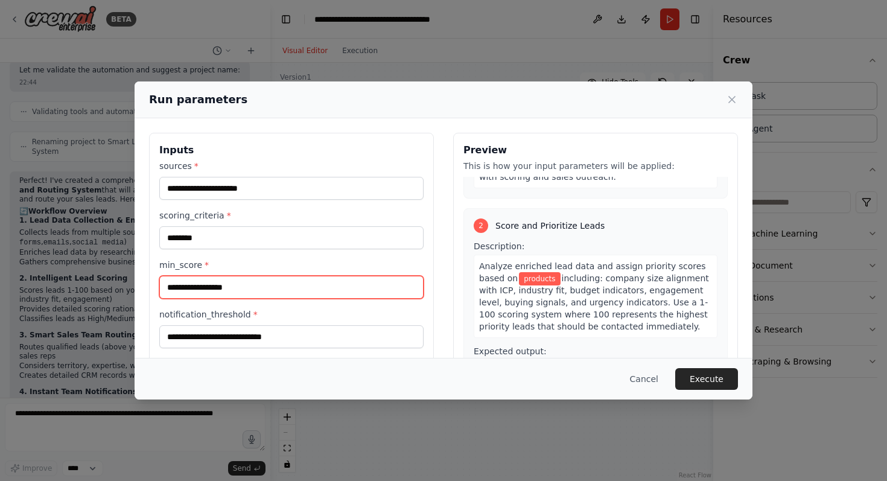
click at [319, 285] on input "min_score *" at bounding box center [291, 287] width 264 height 23
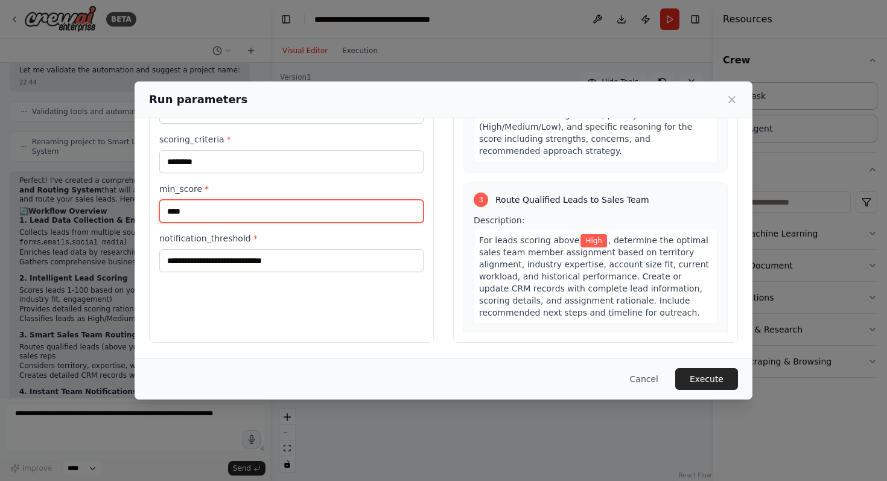
scroll to position [428, 0]
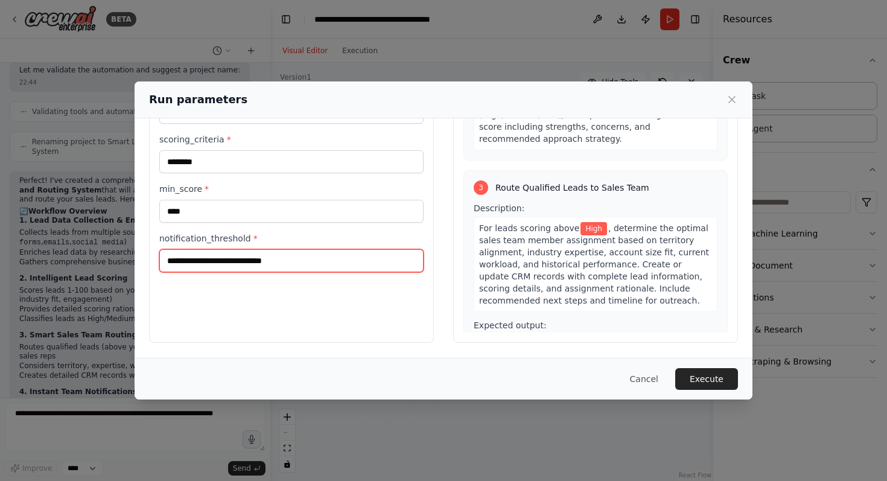
click at [394, 256] on input "notification_threshold *" at bounding box center [291, 260] width 264 height 23
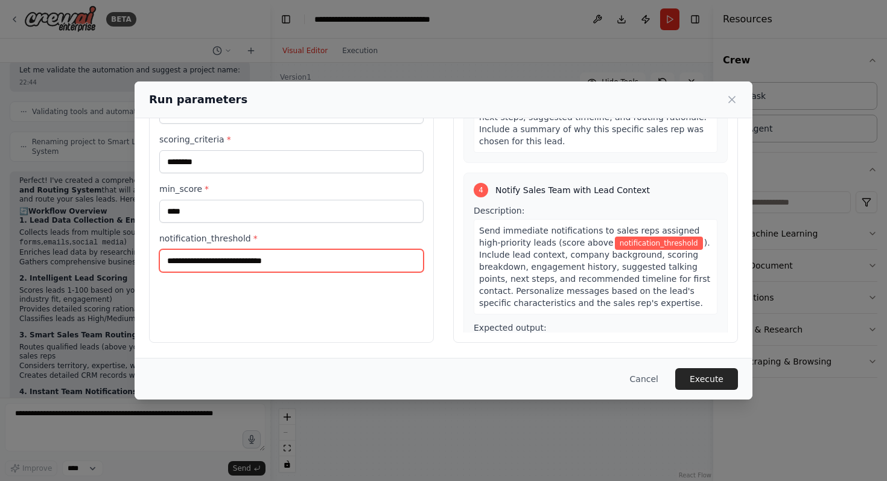
scroll to position [681, 0]
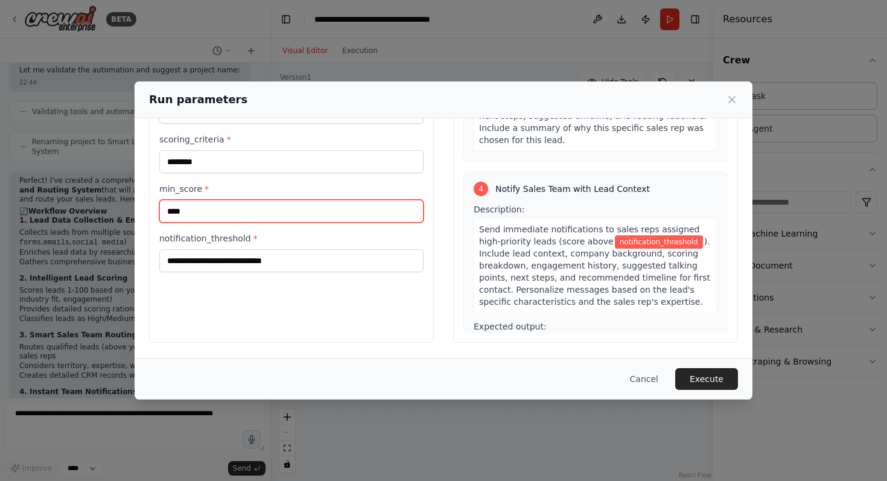
click at [175, 218] on input "****" at bounding box center [291, 211] width 264 height 23
type input "*"
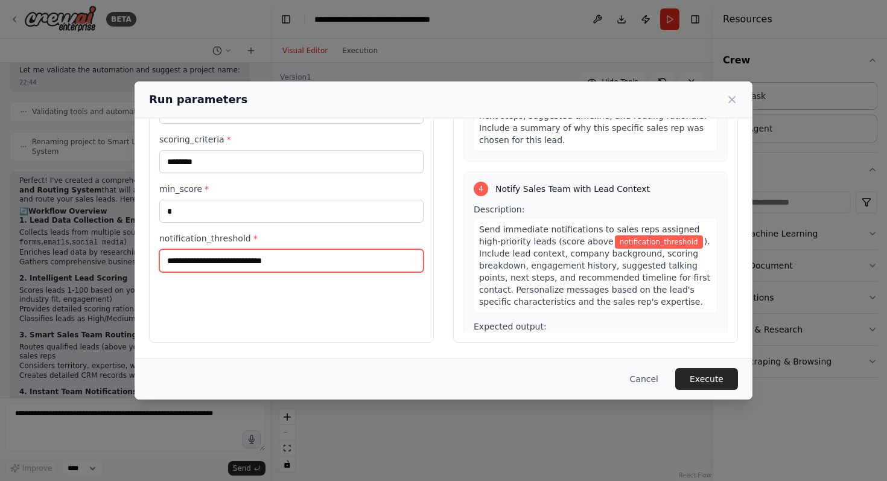
click at [193, 257] on input "notification_threshold *" at bounding box center [291, 260] width 264 height 23
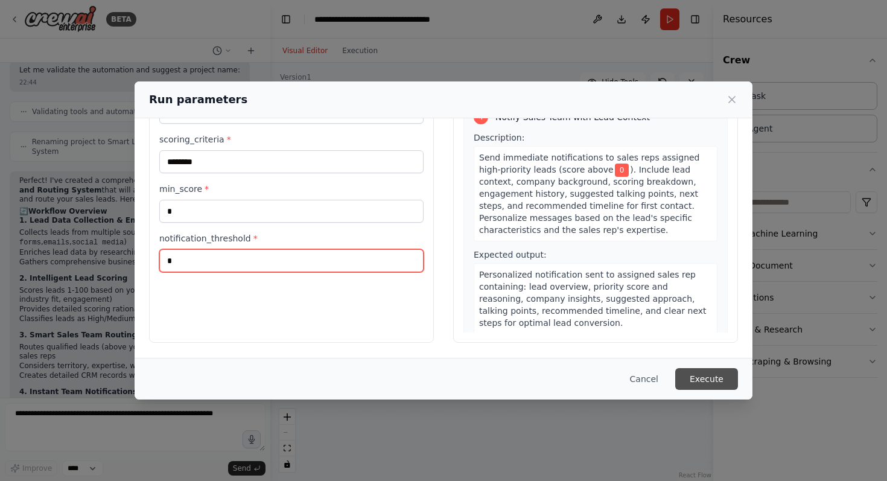
type input "*"
click at [722, 371] on button "Execute" at bounding box center [706, 379] width 63 height 22
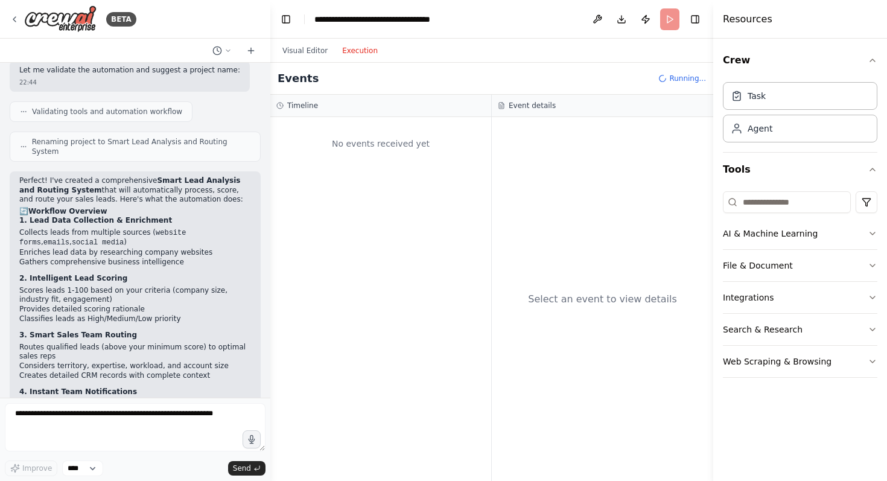
click at [349, 47] on button "Execution" at bounding box center [360, 50] width 50 height 14
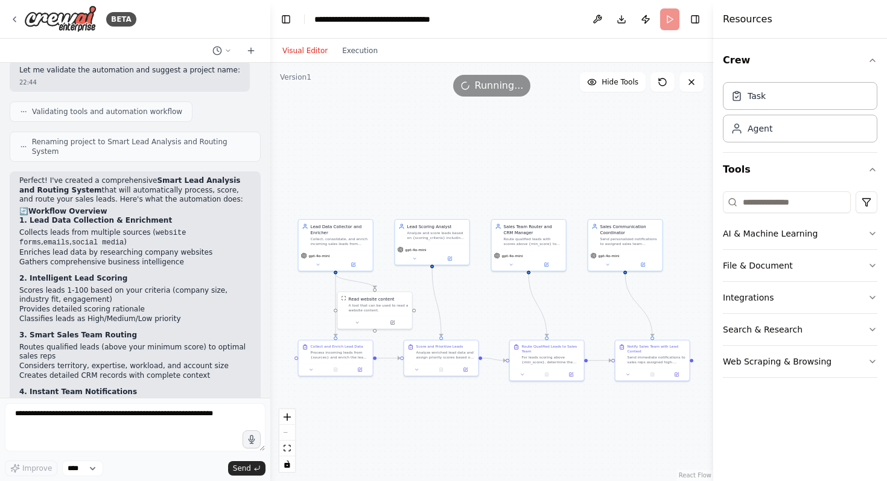
click at [294, 46] on button "Visual Editor" at bounding box center [305, 50] width 60 height 14
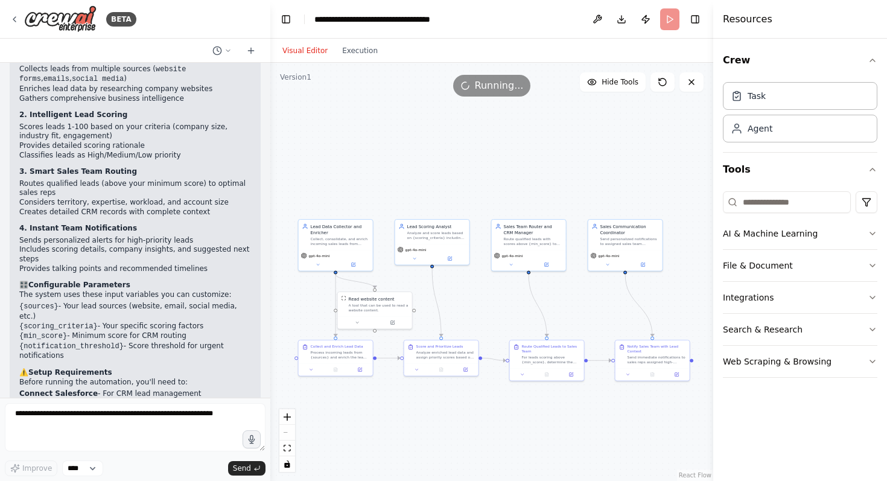
scroll to position [956, 0]
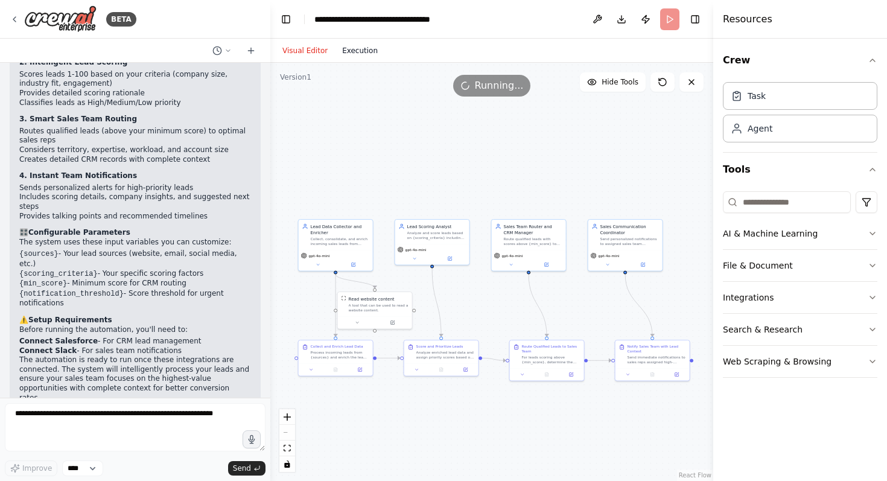
click at [369, 55] on button "Execution" at bounding box center [360, 50] width 50 height 14
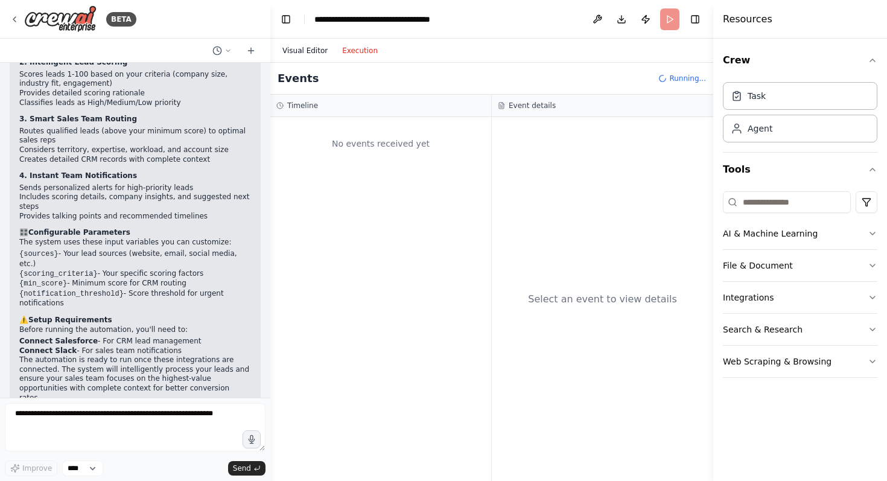
click at [299, 51] on button "Visual Editor" at bounding box center [305, 50] width 60 height 14
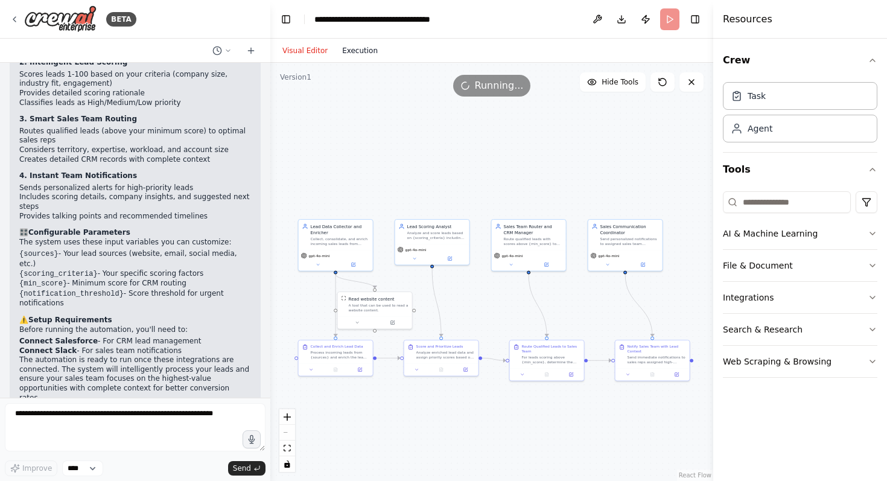
click at [358, 53] on button "Execution" at bounding box center [360, 50] width 50 height 14
click at [305, 50] on button "Visual Editor" at bounding box center [305, 50] width 60 height 14
click at [488, 92] on span "Running..." at bounding box center [499, 85] width 49 height 14
click at [348, 60] on div "Visual Editor Execution" at bounding box center [330, 51] width 110 height 24
click at [346, 47] on button "Execution" at bounding box center [360, 50] width 50 height 14
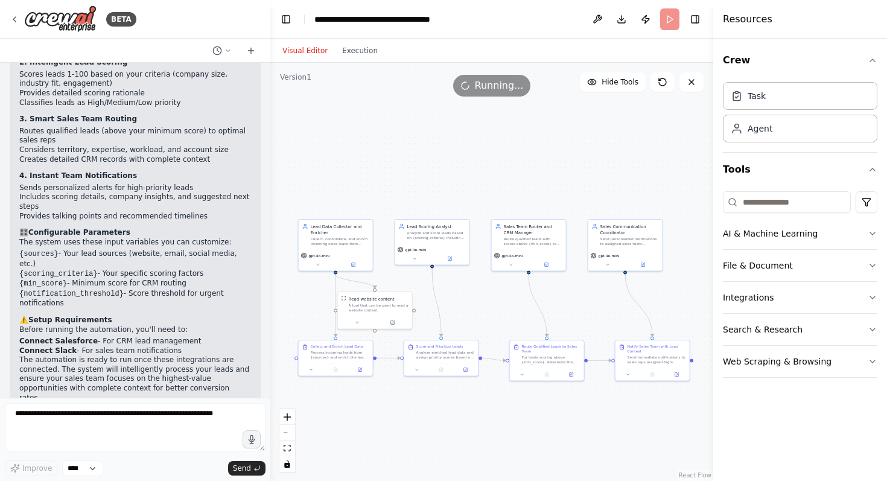
click at [308, 45] on button "Visual Editor" at bounding box center [305, 50] width 60 height 14
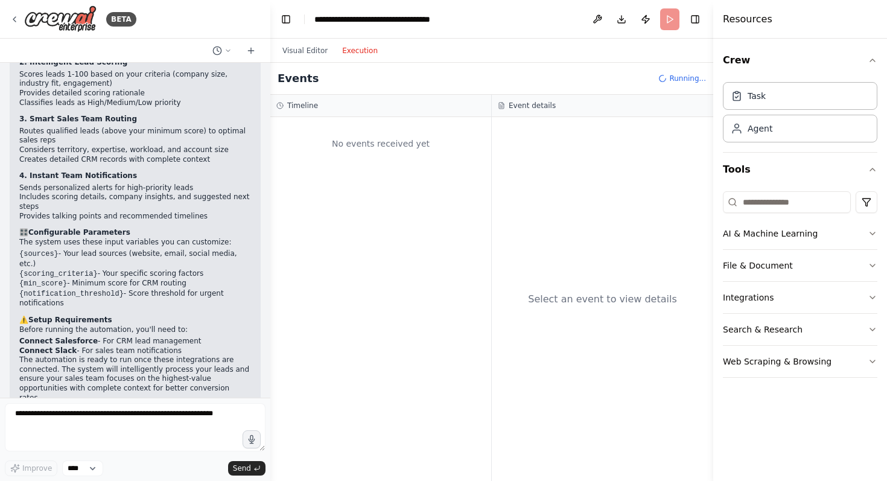
click at [367, 45] on button "Execution" at bounding box center [360, 50] width 50 height 14
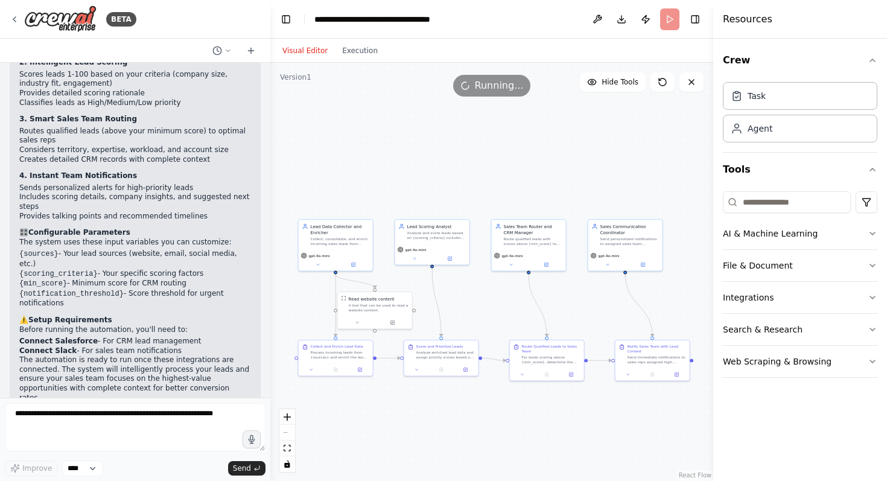
click at [318, 48] on button "Visual Editor" at bounding box center [305, 50] width 60 height 14
click at [600, 19] on button at bounding box center [597, 19] width 19 height 22
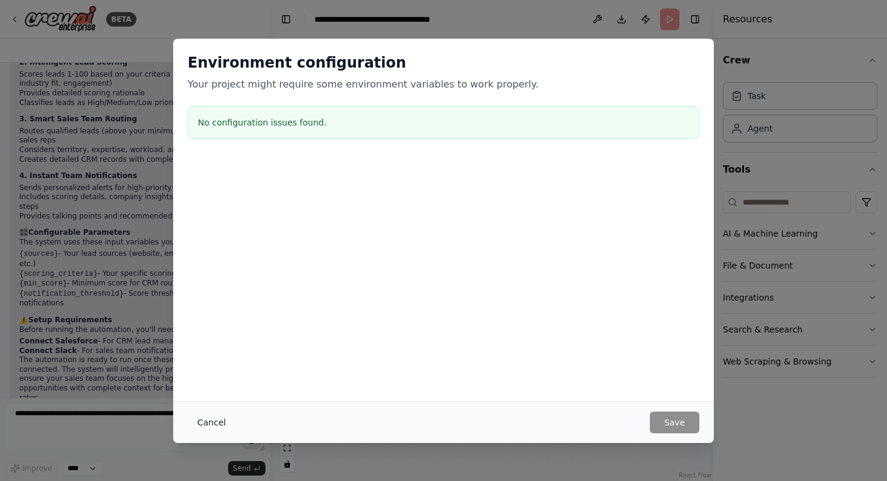
click at [200, 421] on button "Cancel" at bounding box center [212, 422] width 48 height 22
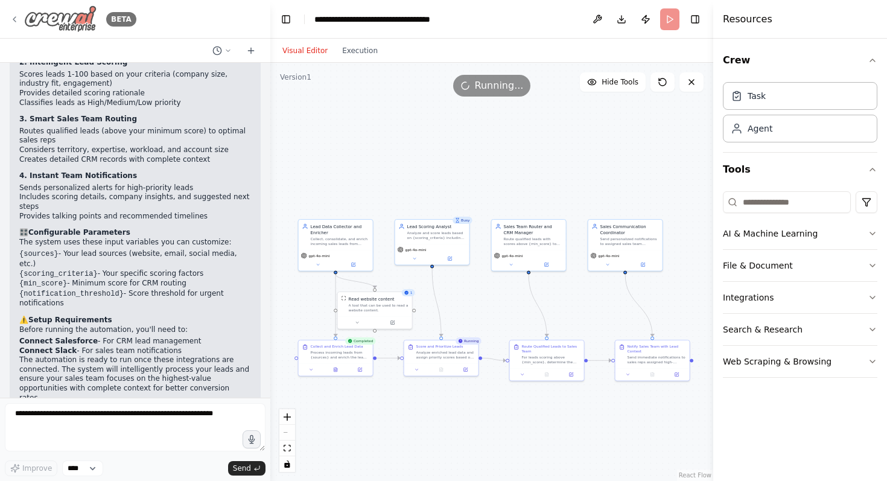
click at [11, 20] on icon at bounding box center [15, 19] width 10 height 10
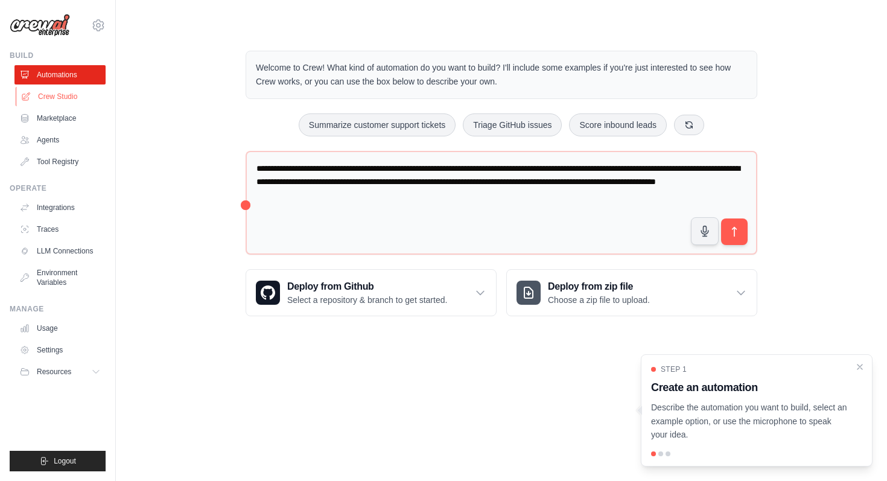
click at [54, 95] on link "Crew Studio" at bounding box center [61, 96] width 91 height 19
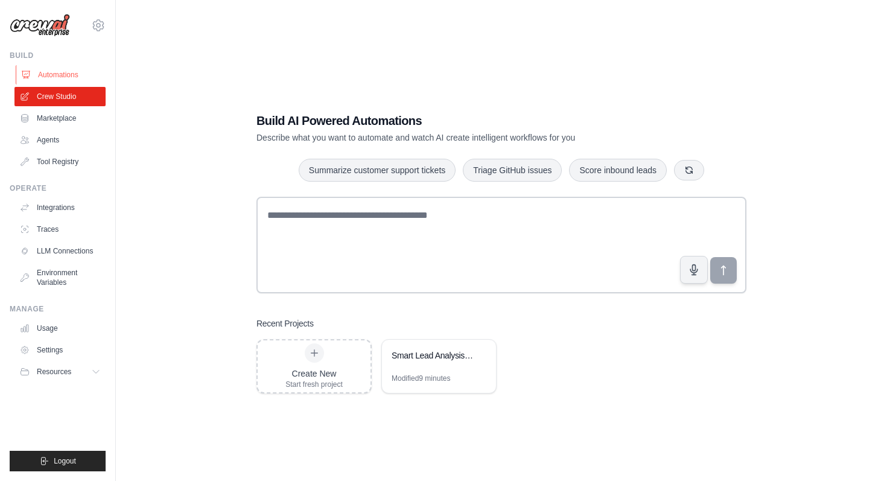
click at [59, 73] on link "Automations" at bounding box center [61, 74] width 91 height 19
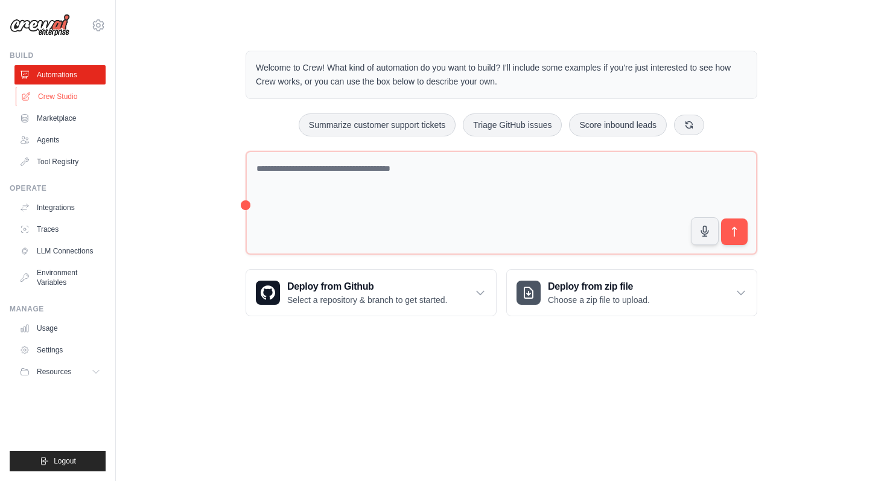
click at [59, 95] on link "Crew Studio" at bounding box center [61, 96] width 91 height 19
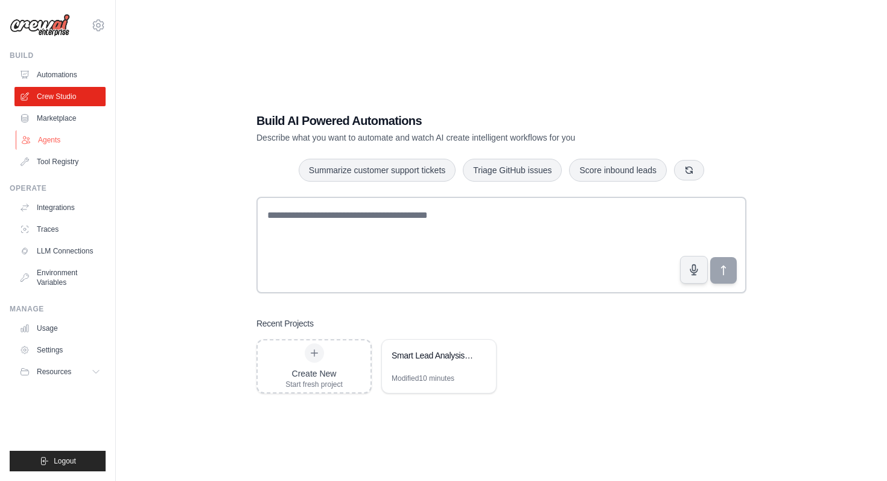
click at [54, 138] on link "Agents" at bounding box center [61, 139] width 91 height 19
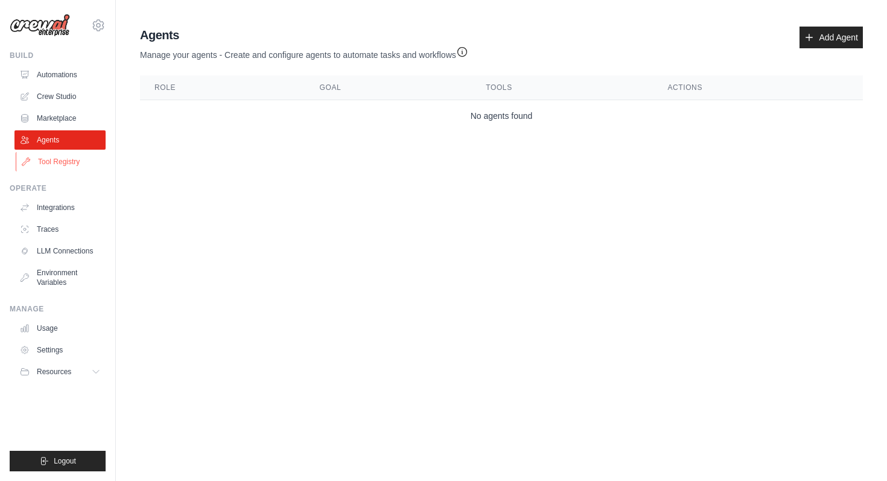
click at [56, 157] on link "Tool Registry" at bounding box center [61, 161] width 91 height 19
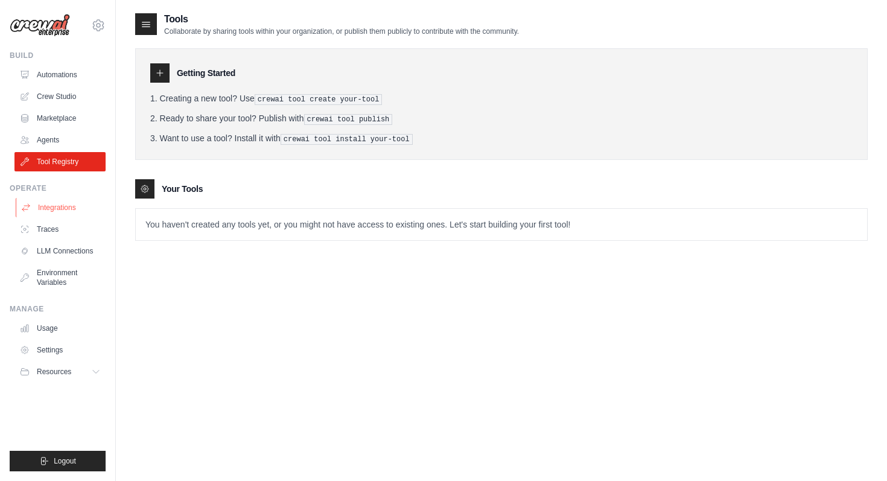
click at [48, 211] on link "Integrations" at bounding box center [61, 207] width 91 height 19
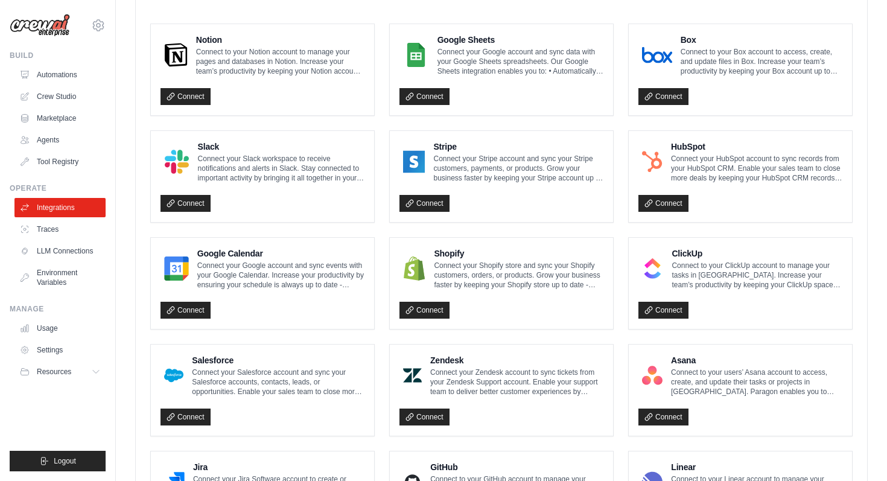
scroll to position [652, 0]
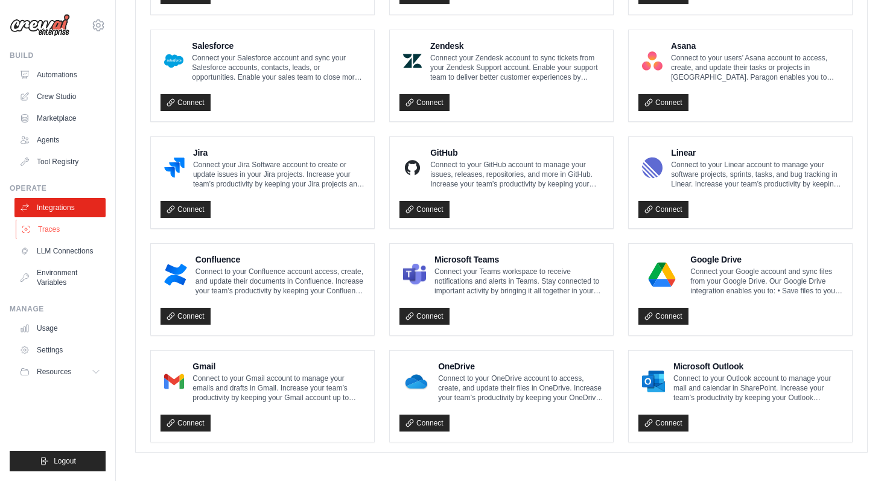
click at [51, 234] on link "Traces" at bounding box center [61, 229] width 91 height 19
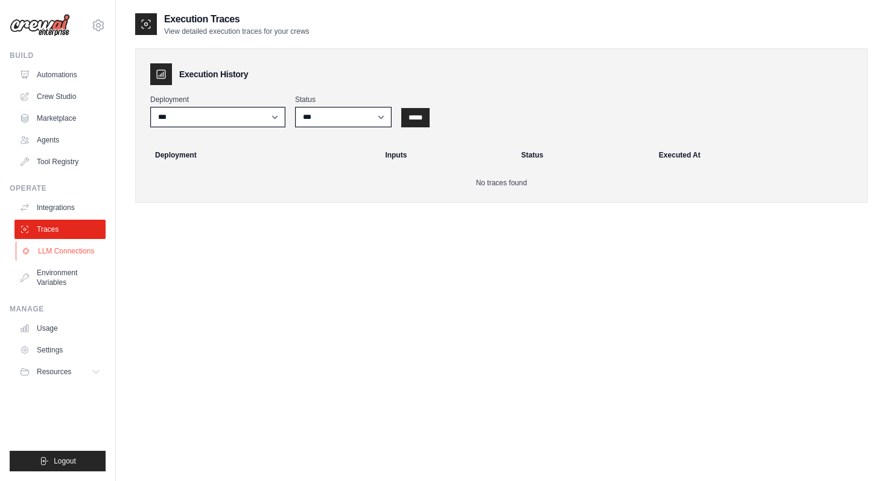
click at [52, 250] on link "LLM Connections" at bounding box center [61, 250] width 91 height 19
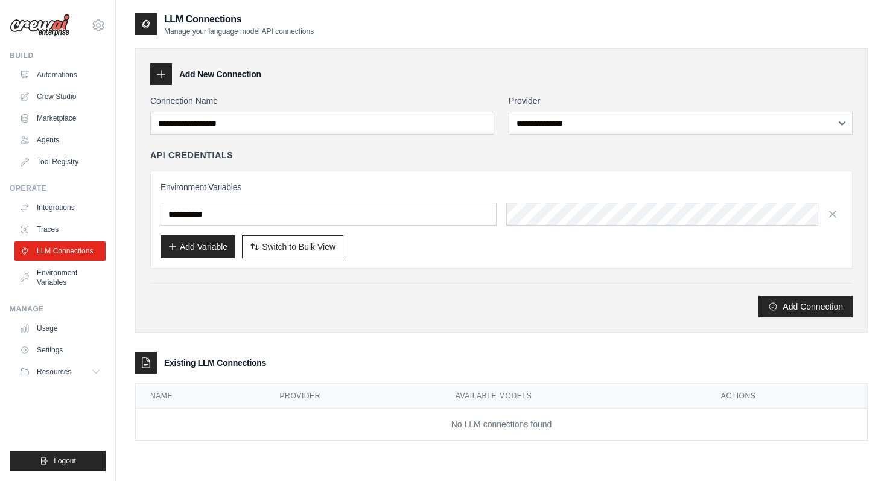
scroll to position [24, 0]
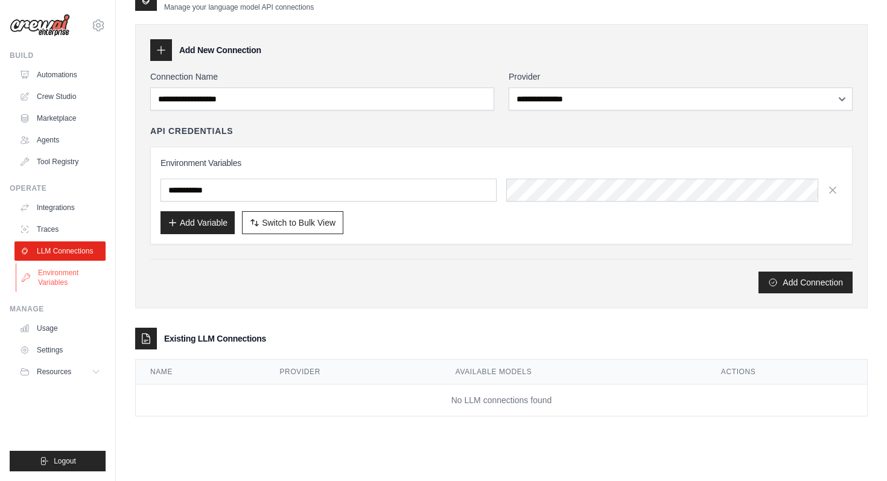
click at [73, 279] on link "Environment Variables" at bounding box center [61, 277] width 91 height 29
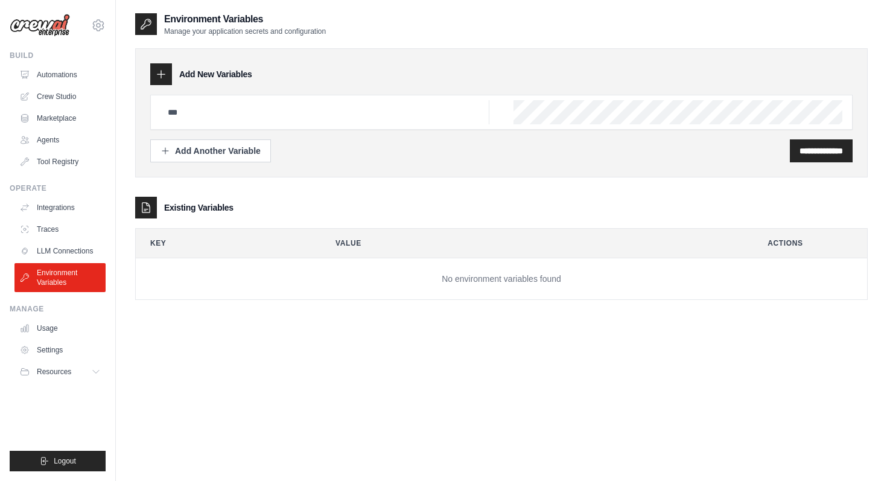
scroll to position [24, 0]
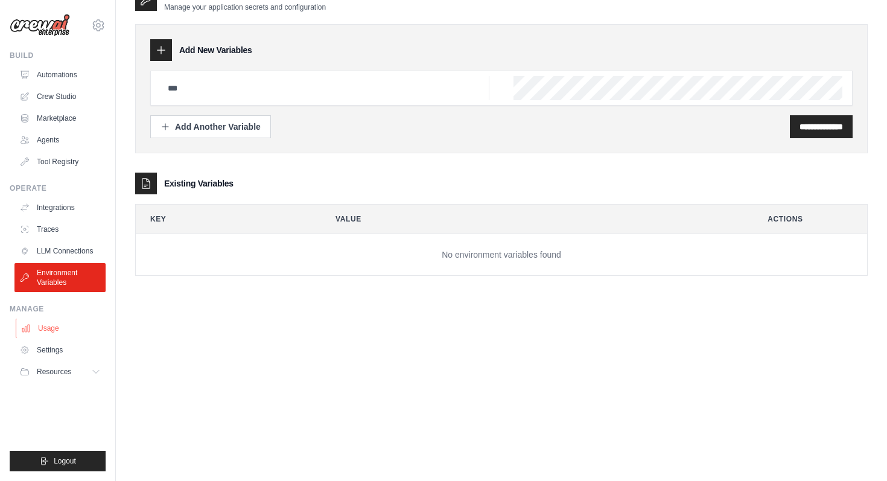
click at [46, 328] on link "Usage" at bounding box center [61, 328] width 91 height 19
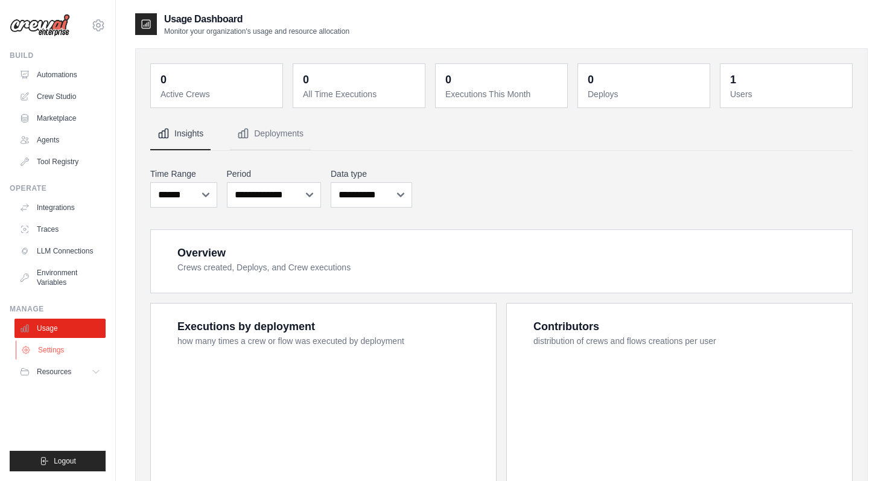
click at [48, 352] on link "Settings" at bounding box center [61, 349] width 91 height 19
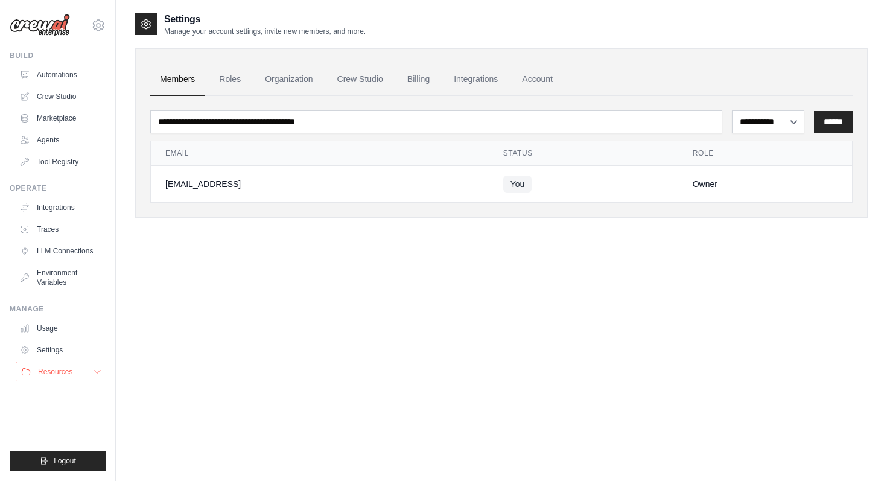
click at [63, 370] on span "Resources" at bounding box center [55, 372] width 34 height 10
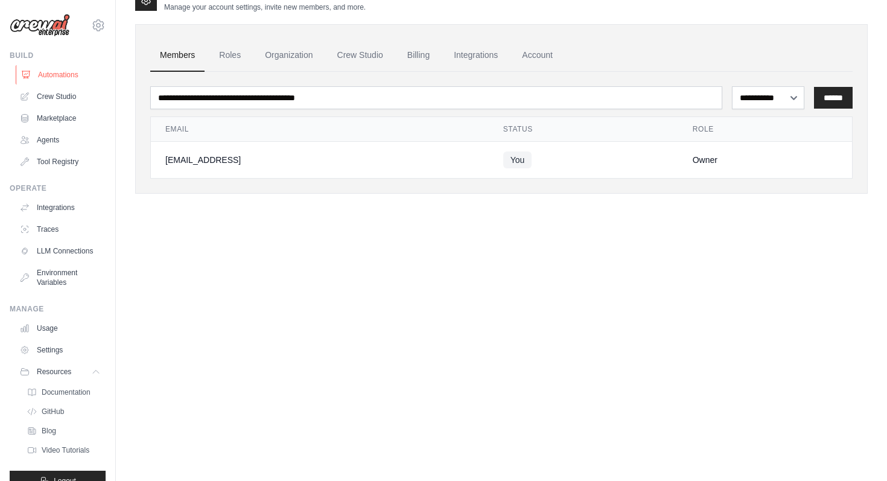
click at [55, 71] on link "Automations" at bounding box center [61, 74] width 91 height 19
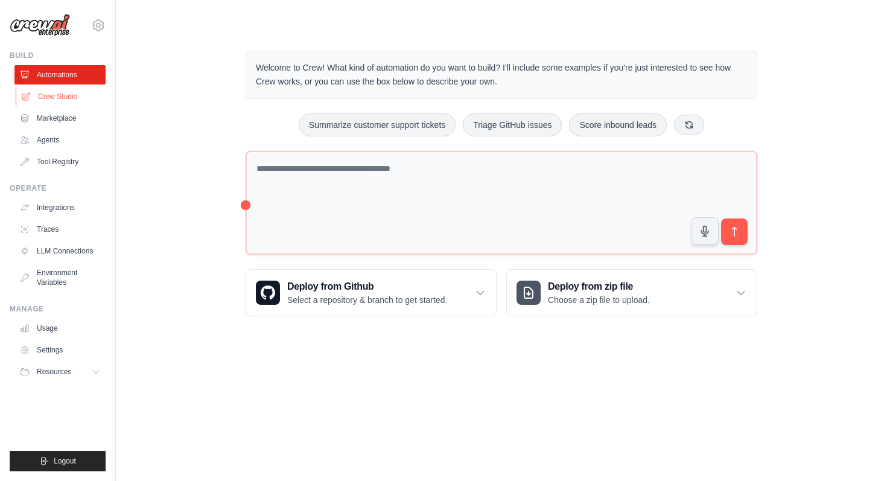
click at [57, 98] on link "Crew Studio" at bounding box center [61, 96] width 91 height 19
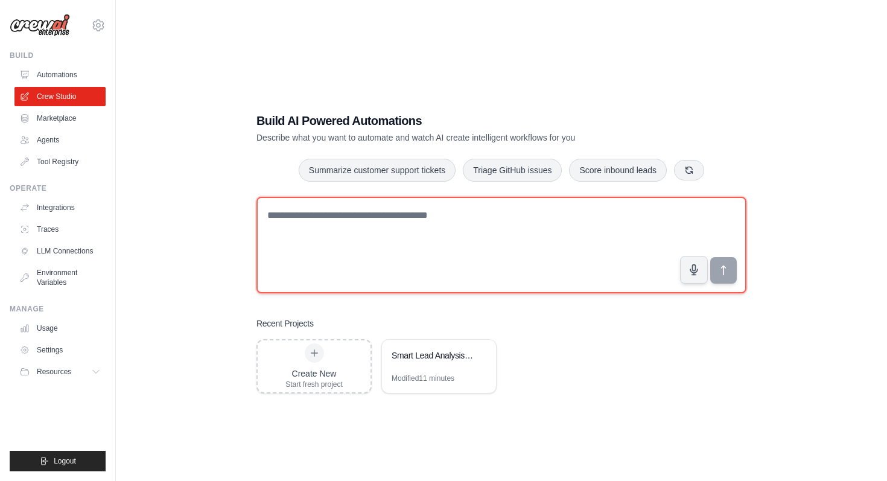
click at [329, 222] on textarea at bounding box center [501, 245] width 490 height 97
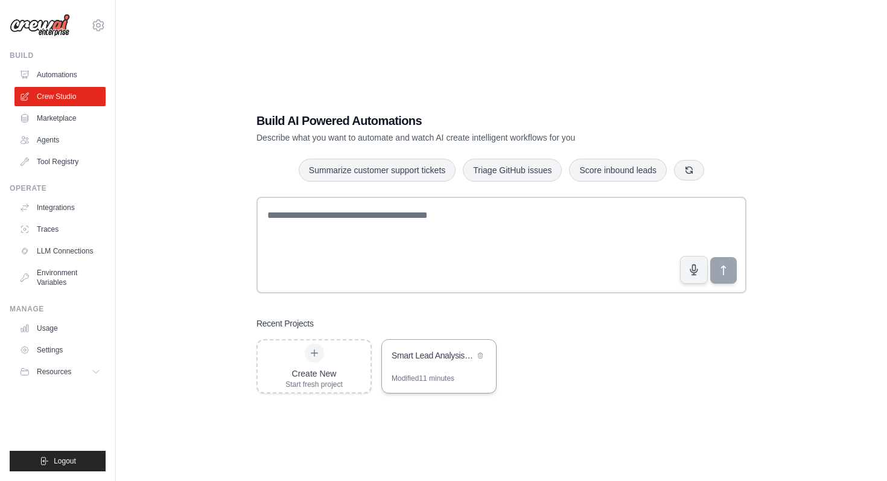
click at [425, 369] on div "Smart Lead Analysis and Routing System" at bounding box center [439, 357] width 114 height 34
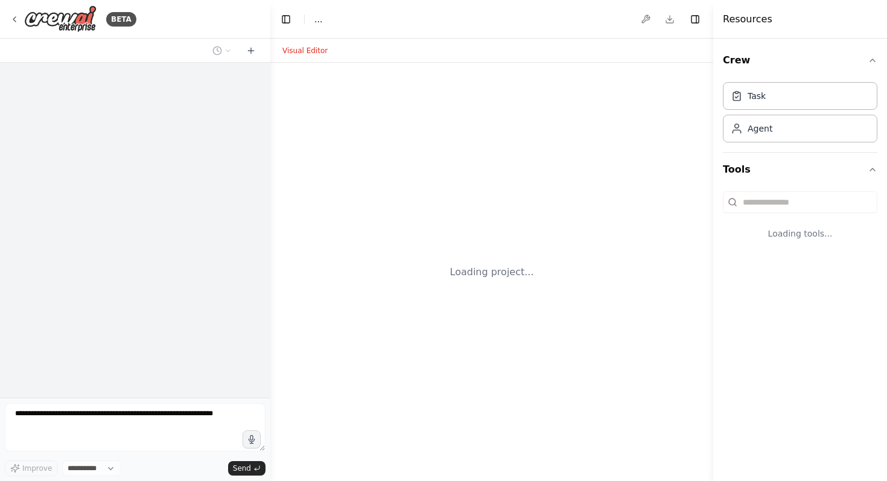
select select "****"
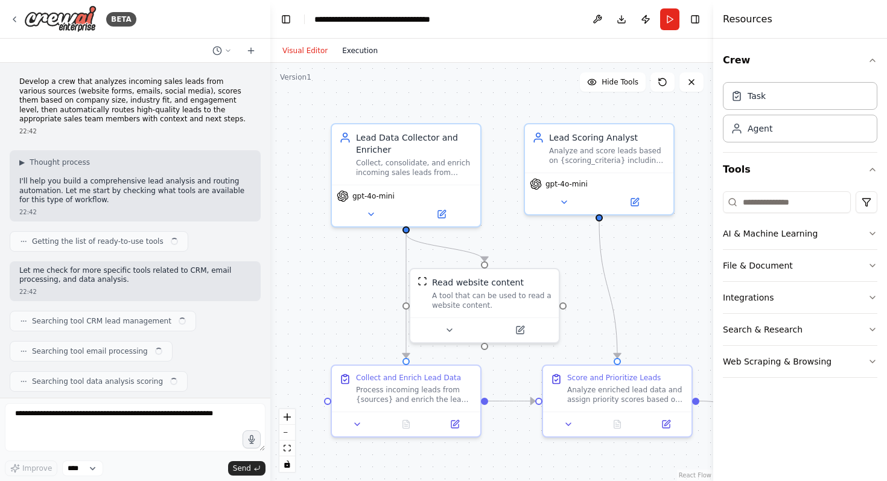
scroll to position [965, 0]
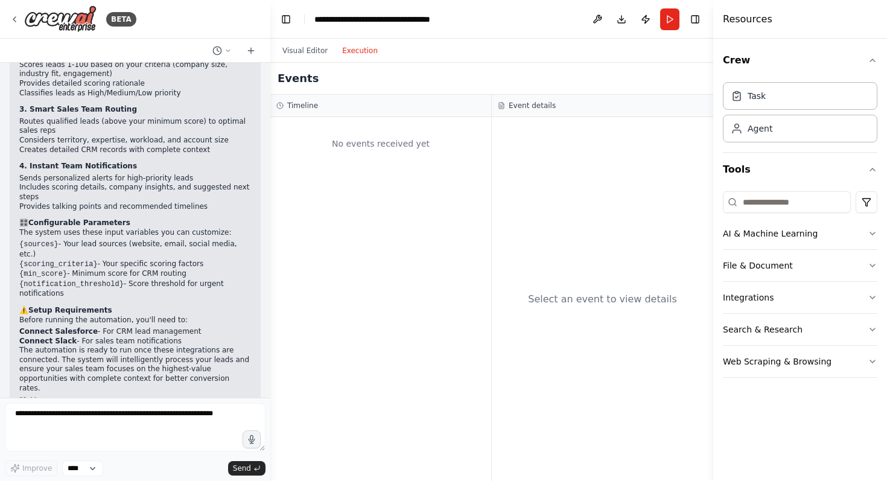
click at [360, 49] on button "Execution" at bounding box center [360, 50] width 50 height 14
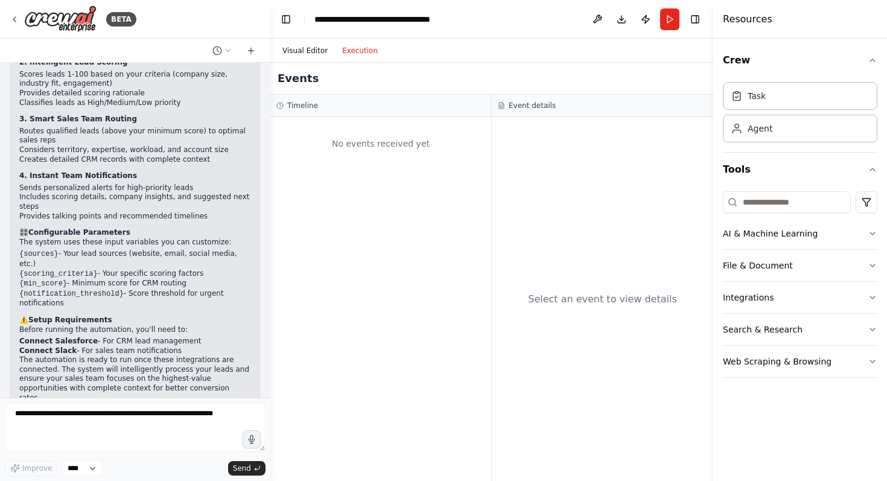
click at [302, 46] on button "Visual Editor" at bounding box center [305, 50] width 60 height 14
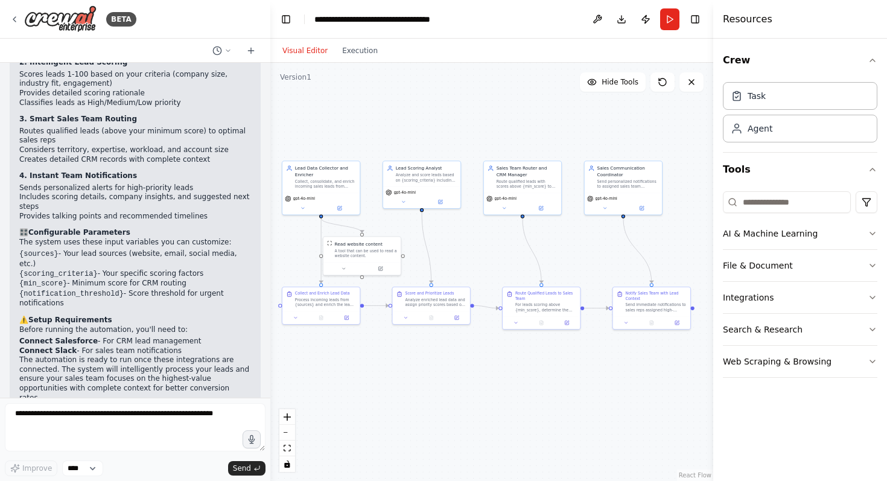
drag, startPoint x: 570, startPoint y: 227, endPoint x: 483, endPoint y: 234, distance: 87.2
click at [483, 234] on div ".deletable-edge-delete-btn { width: 20px; height: 20px; border: 0px solid #ffff…" at bounding box center [491, 272] width 443 height 418
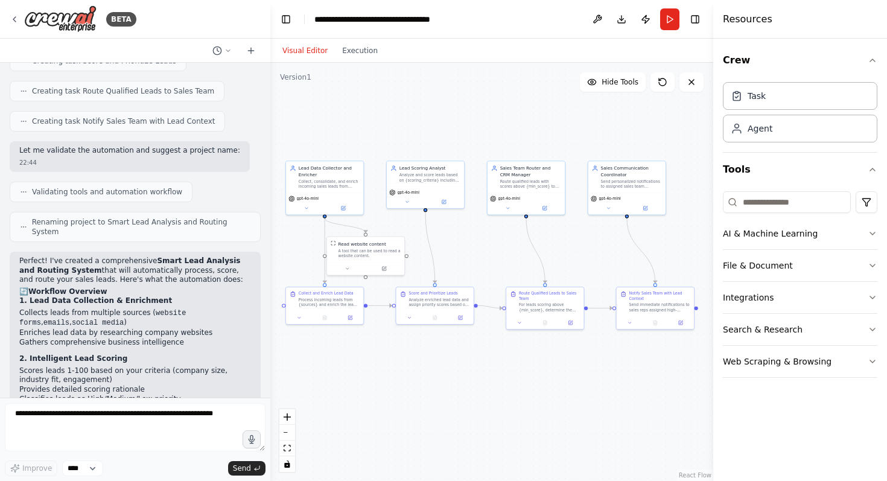
scroll to position [631, 0]
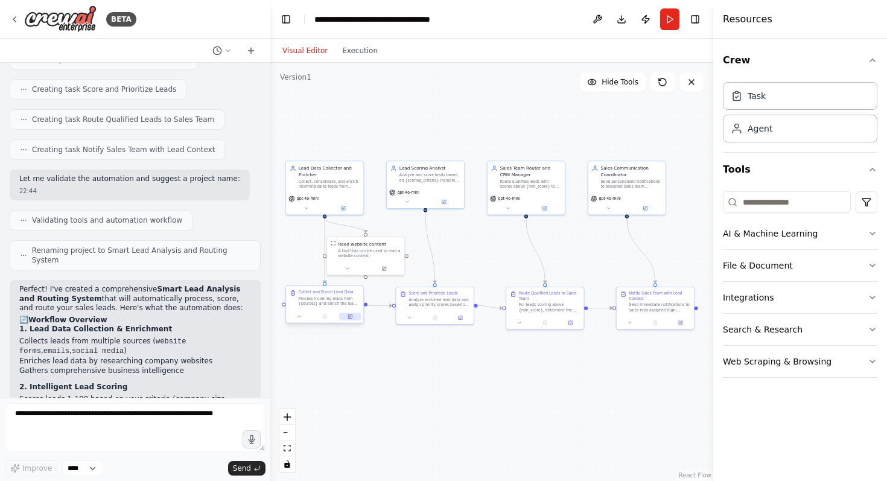
click at [350, 320] on button at bounding box center [350, 317] width 22 height 8
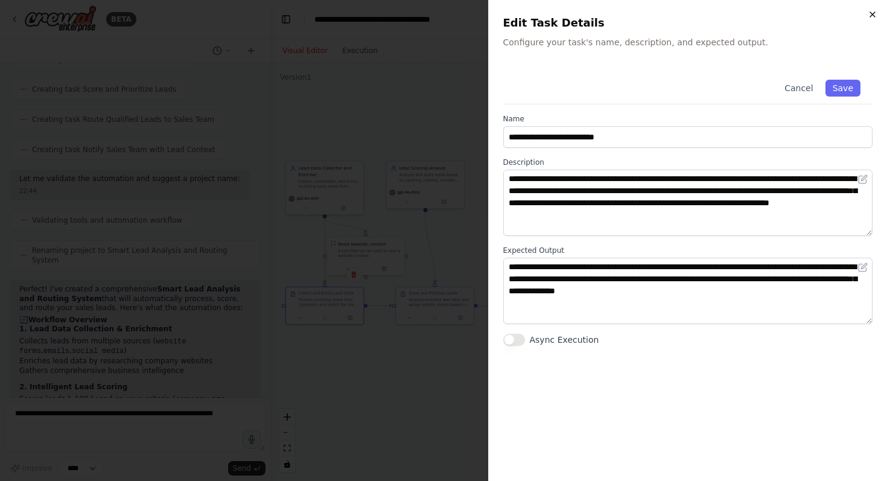
click at [868, 17] on icon "button" at bounding box center [873, 15] width 10 height 10
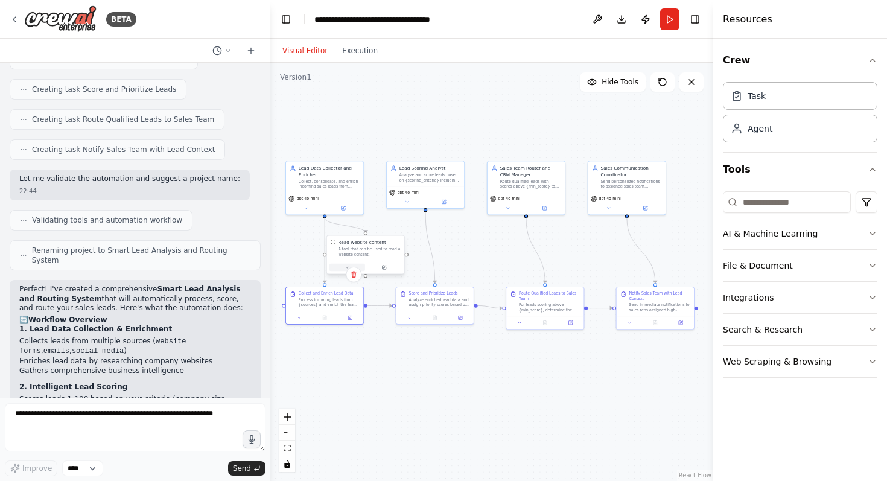
click at [340, 268] on button at bounding box center [347, 268] width 36 height 8
click at [390, 273] on div at bounding box center [368, 267] width 77 height 13
click at [414, 320] on button "Cancel" at bounding box center [417, 318] width 22 height 9
click at [388, 269] on icon at bounding box center [388, 267] width 4 height 4
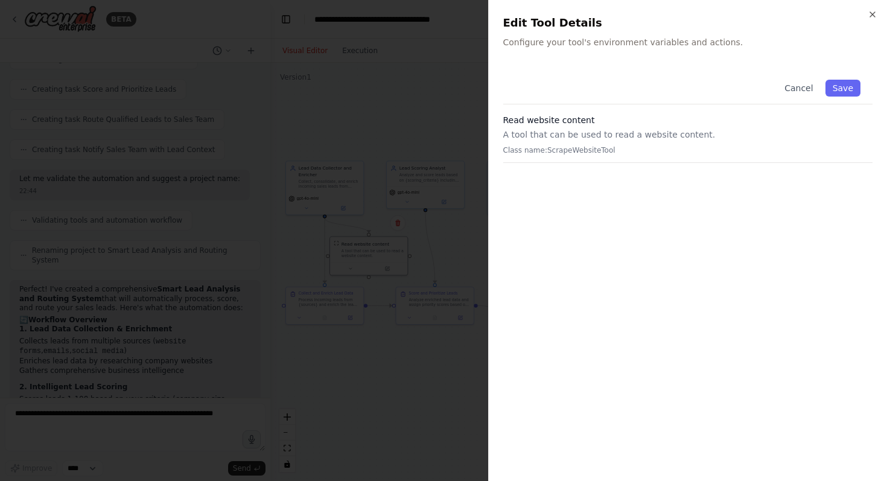
click at [623, 129] on p "A tool that can be used to read a website content." at bounding box center [688, 135] width 370 height 12
click at [557, 136] on p "A tool that can be used to read a website content." at bounding box center [688, 135] width 370 height 12
click at [872, 13] on icon "button" at bounding box center [873, 15] width 10 height 10
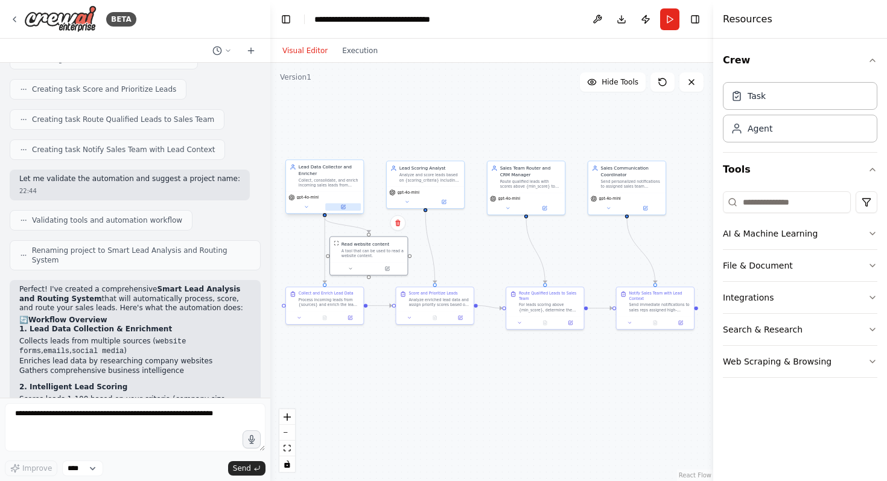
click at [338, 205] on button at bounding box center [343, 207] width 36 height 8
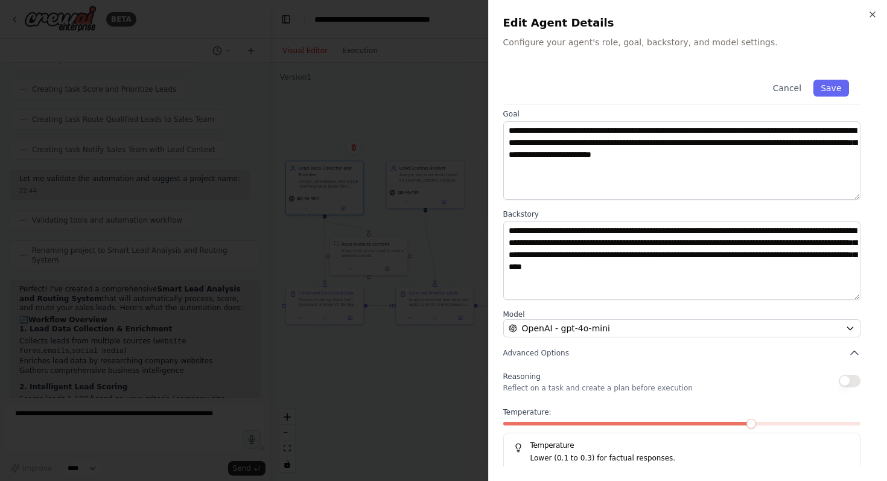
scroll to position [66, 0]
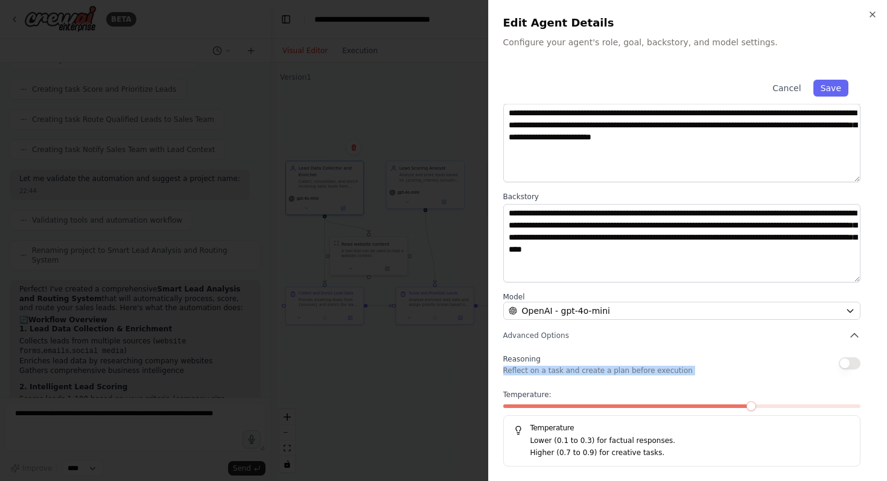
drag, startPoint x: 574, startPoint y: 363, endPoint x: 679, endPoint y: 383, distance: 107.4
click at [680, 384] on div "Reasoning Reflect on a task and create a plan before execution Temperature: Tem…" at bounding box center [682, 408] width 358 height 115
click at [679, 383] on div "Reasoning Reflect on a task and create a plan before execution Temperature: Tem…" at bounding box center [682, 408] width 358 height 115
click at [875, 14] on icon "button" at bounding box center [873, 15] width 10 height 10
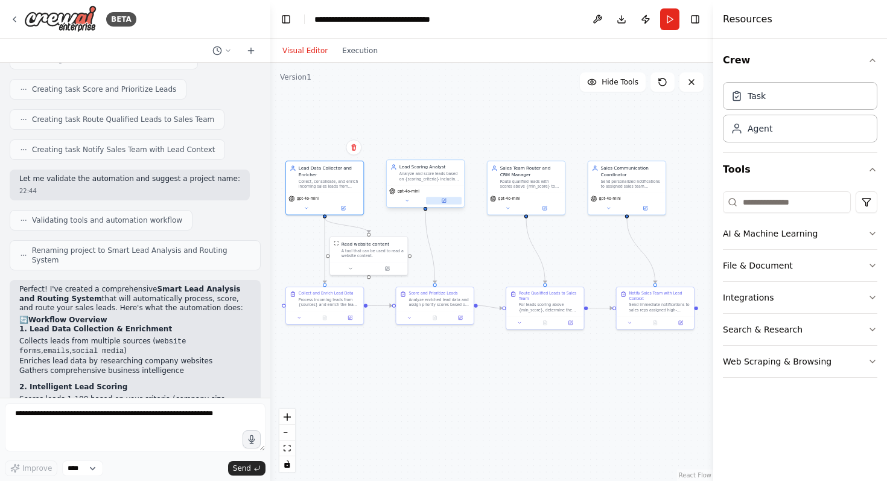
click at [446, 203] on button at bounding box center [444, 201] width 36 height 8
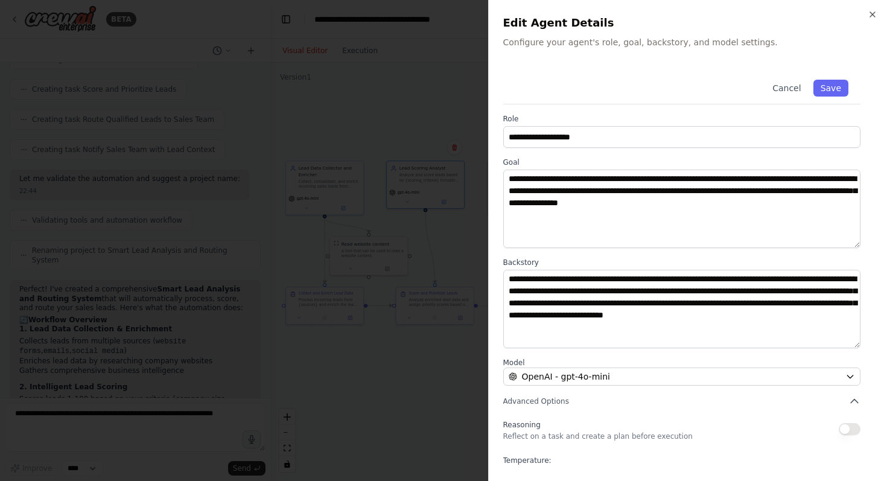
click at [427, 110] on div at bounding box center [443, 240] width 887 height 481
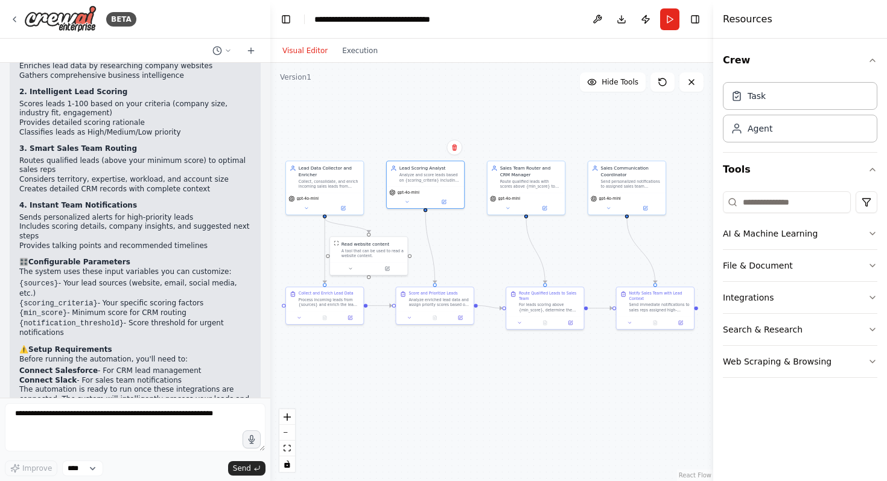
scroll to position [956, 0]
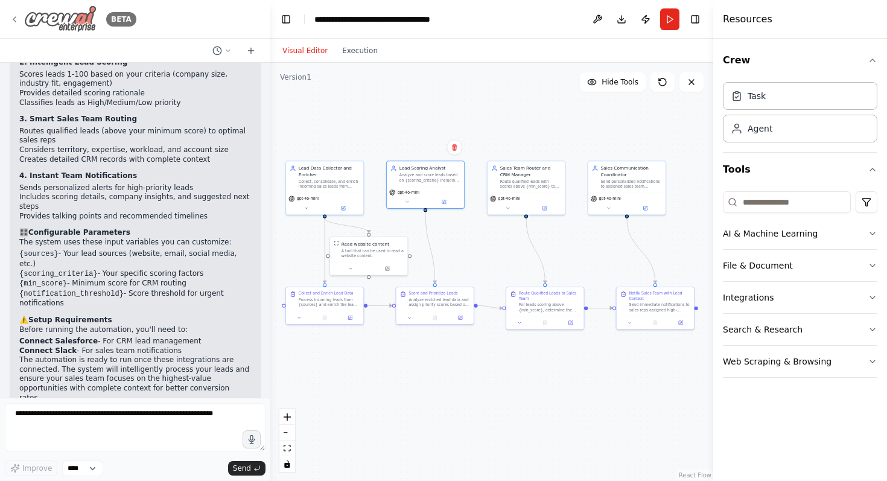
click at [16, 16] on icon at bounding box center [15, 19] width 10 height 10
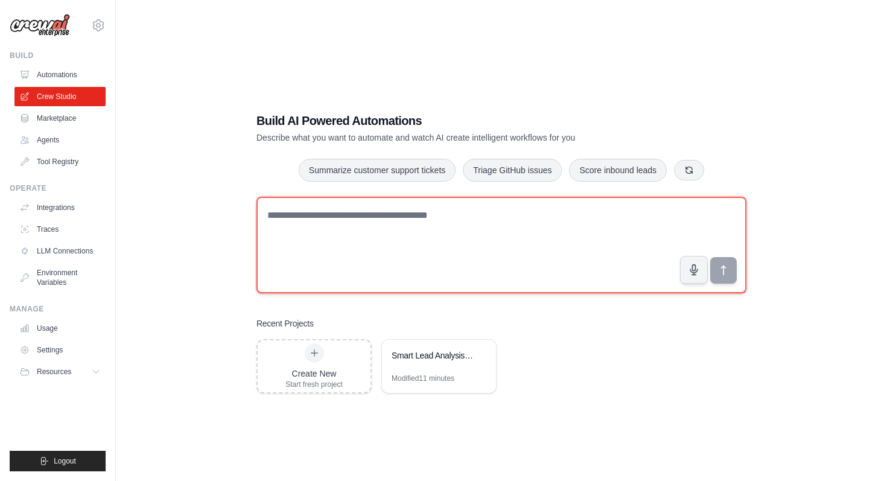
click at [350, 214] on textarea at bounding box center [501, 245] width 490 height 97
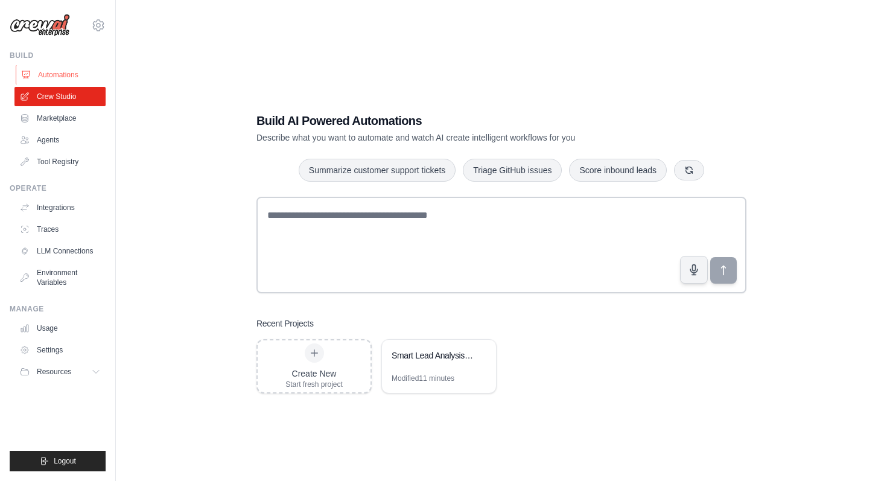
click at [86, 77] on link "Automations" at bounding box center [61, 74] width 91 height 19
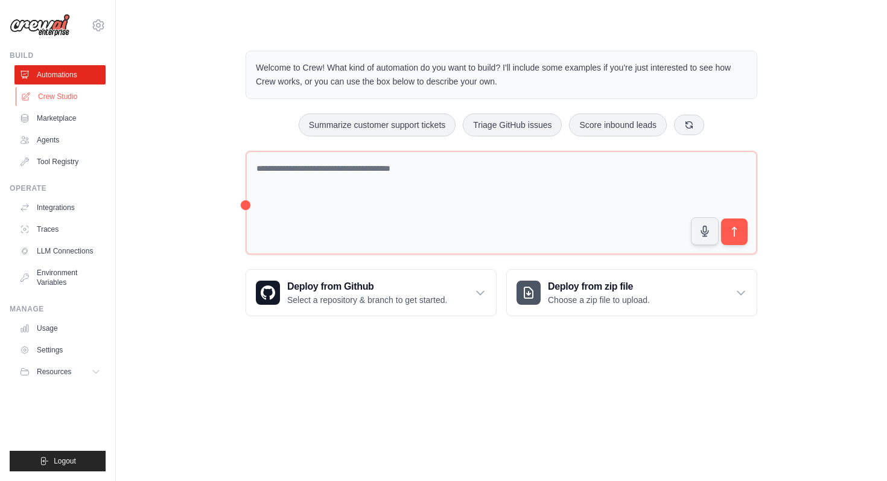
click at [81, 97] on link "Crew Studio" at bounding box center [61, 96] width 91 height 19
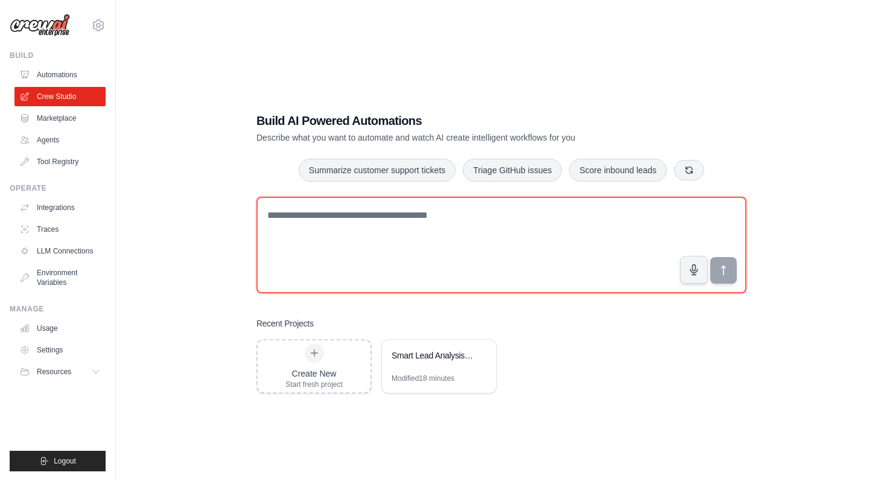
click at [364, 232] on textarea at bounding box center [501, 245] width 490 height 97
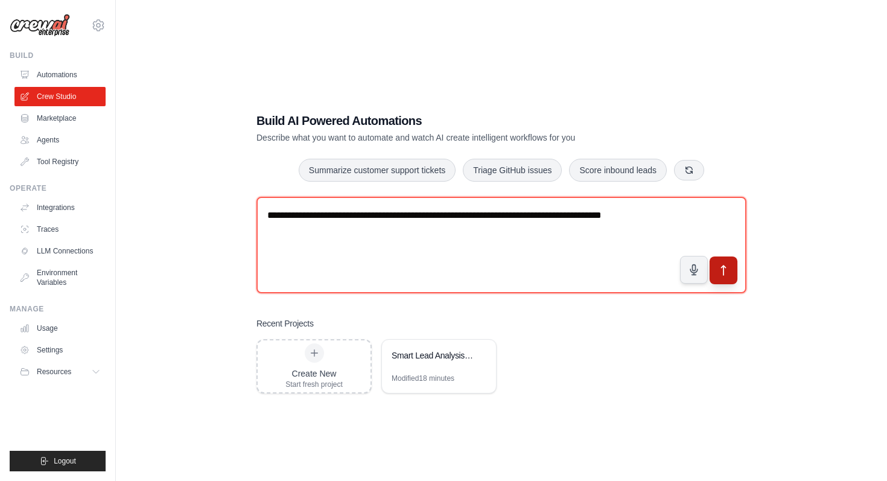
type textarea "**********"
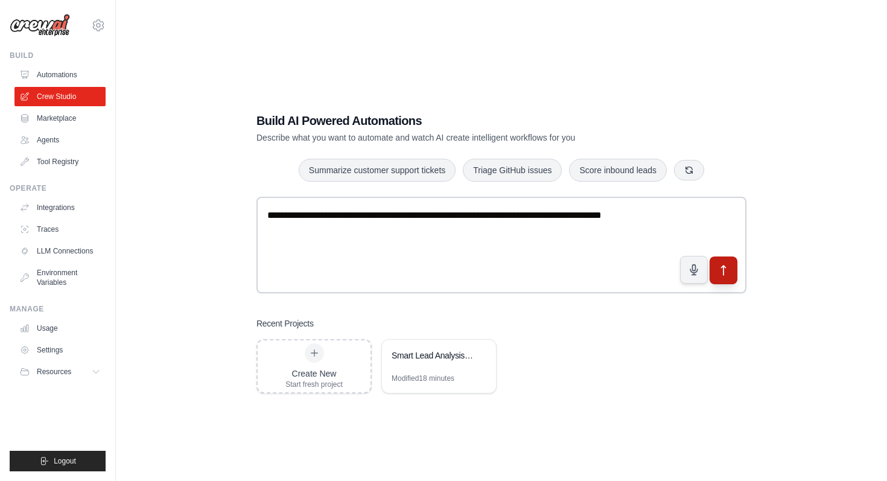
click at [719, 275] on icon "submit" at bounding box center [723, 270] width 13 height 13
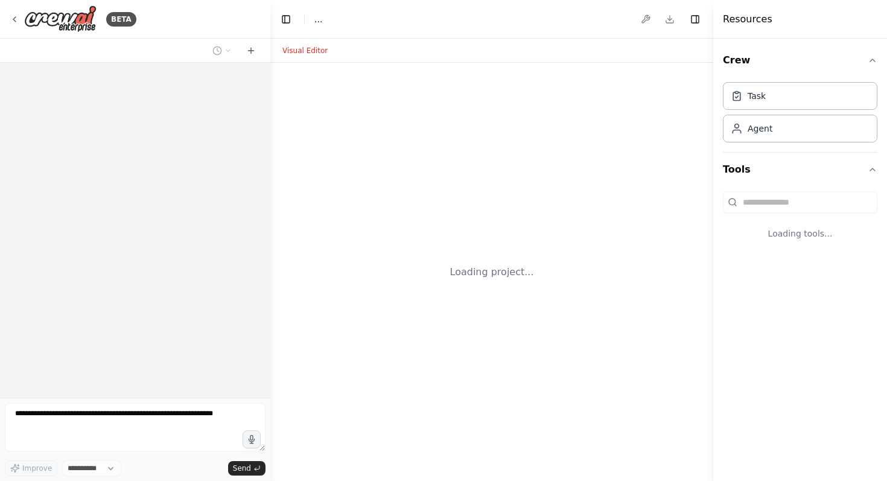
select select "****"
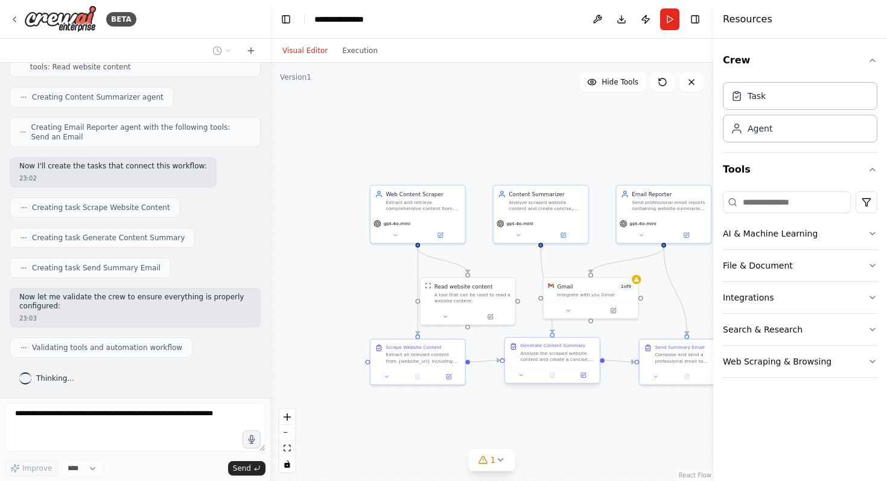
scroll to position [456, 0]
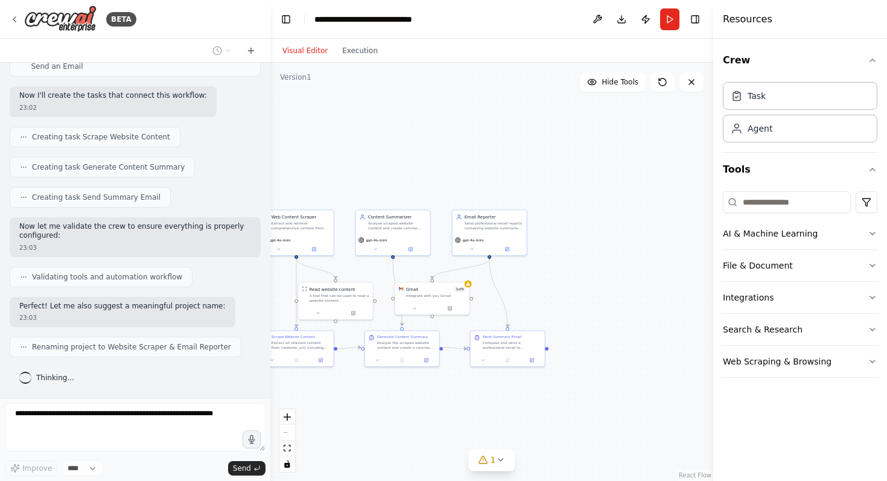
drag, startPoint x: 646, startPoint y: 399, endPoint x: 500, endPoint y: 388, distance: 146.5
click at [500, 388] on div ".deletable-edge-delete-btn { width: 20px; height: 20px; border: 0px solid #ffff…" at bounding box center [491, 272] width 443 height 418
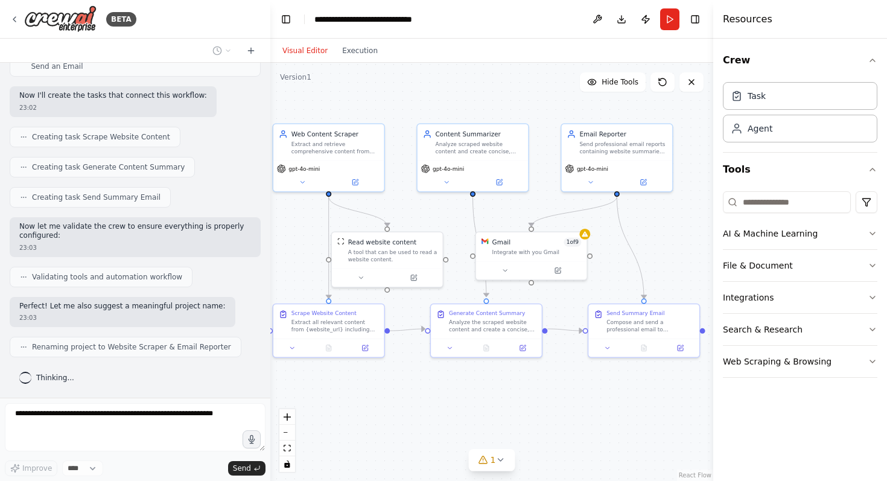
drag, startPoint x: 533, startPoint y: 255, endPoint x: 665, endPoint y: 257, distance: 132.8
click at [665, 257] on div ".deletable-edge-delete-btn { width: 20px; height: 20px; border: 0px solid #ffff…" at bounding box center [491, 272] width 443 height 418
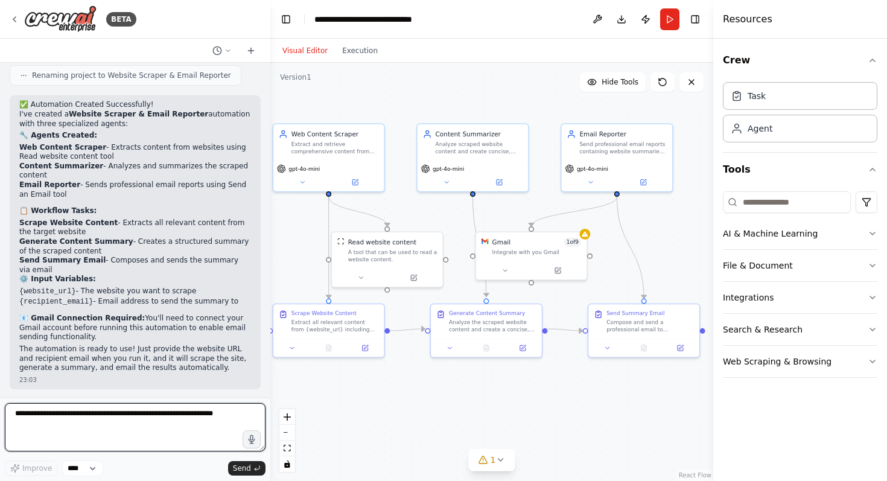
scroll to position [705, 0]
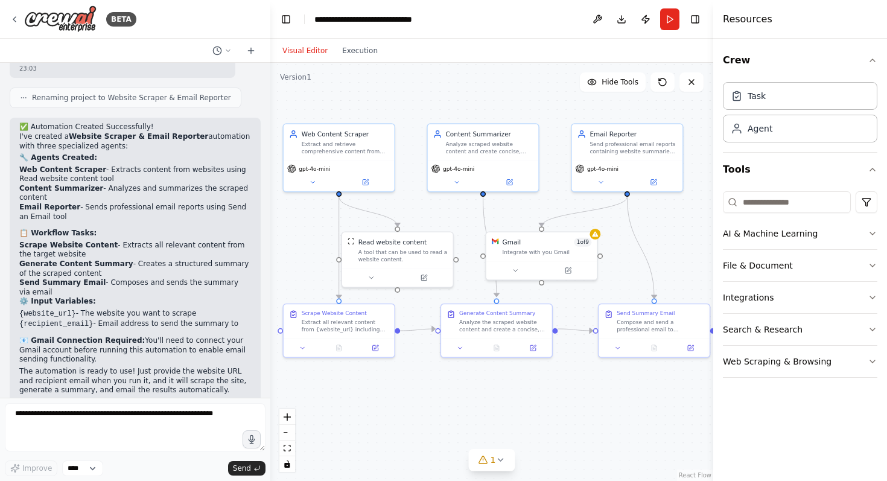
drag, startPoint x: 293, startPoint y: 218, endPoint x: 305, endPoint y: 220, distance: 11.6
click at [305, 220] on div ".deletable-edge-delete-btn { width: 20px; height: 20px; border: 0px solid #ffff…" at bounding box center [491, 272] width 443 height 418
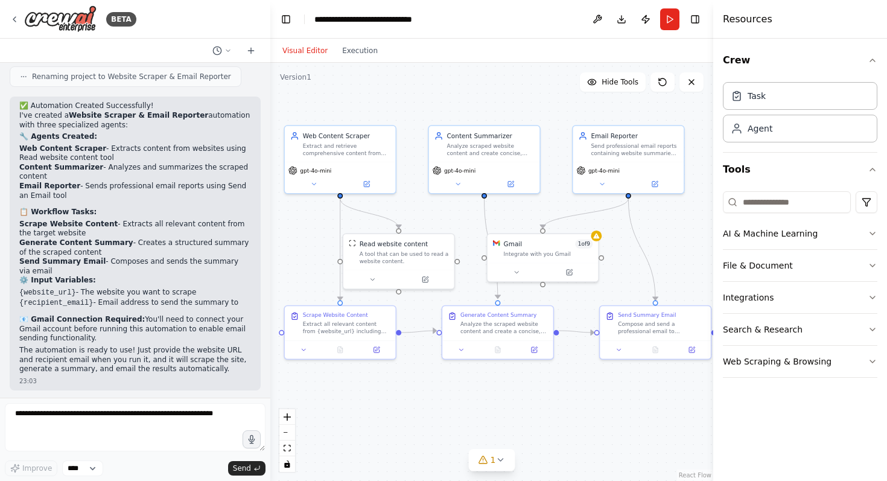
scroll to position [728, 0]
drag, startPoint x: 118, startPoint y: 242, endPoint x: 141, endPoint y: 252, distance: 25.1
click at [141, 252] on li "Generate Content Summary - Creates a structured summary of the scraped content" at bounding box center [135, 246] width 232 height 19
click at [542, 240] on div "Gmail 1 of 9" at bounding box center [548, 242] width 89 height 9
click at [574, 270] on button at bounding box center [573, 270] width 51 height 11
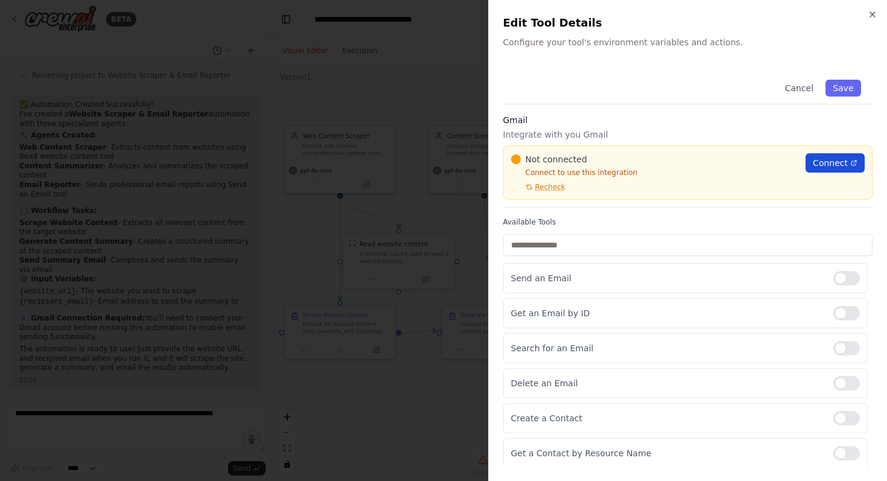
click at [831, 160] on span "Connect" at bounding box center [830, 163] width 35 height 12
click at [871, 7] on div "Close Edit Tool Details Configure your tool's environment variables and actions…" at bounding box center [687, 240] width 399 height 481
click at [871, 11] on icon "button" at bounding box center [873, 15] width 10 height 10
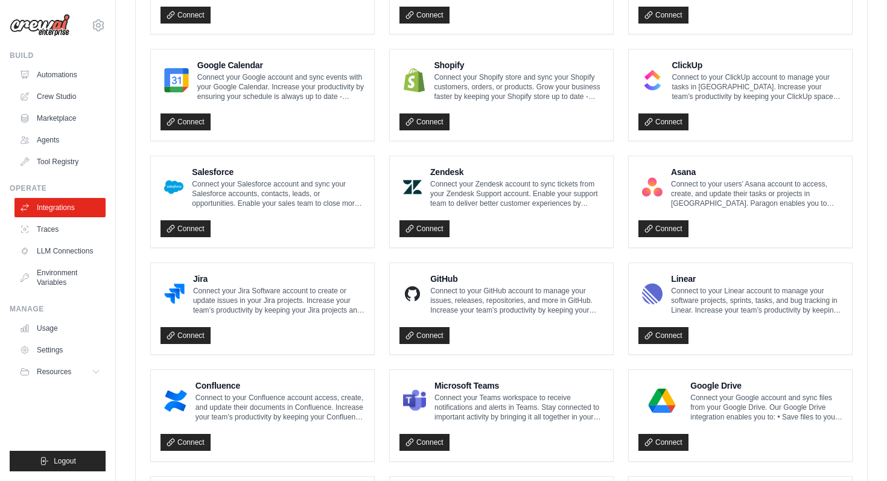
scroll to position [652, 0]
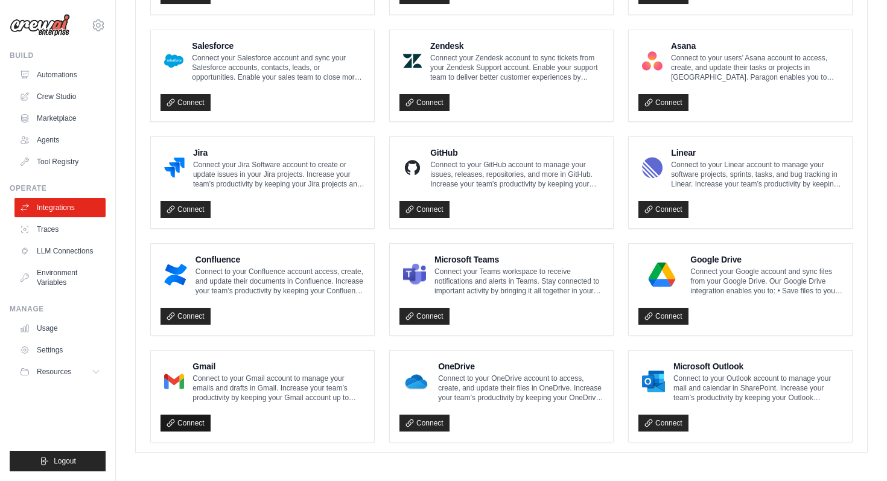
click at [188, 422] on link "Connect" at bounding box center [185, 422] width 50 height 17
